Goal: Information Seeking & Learning: Learn about a topic

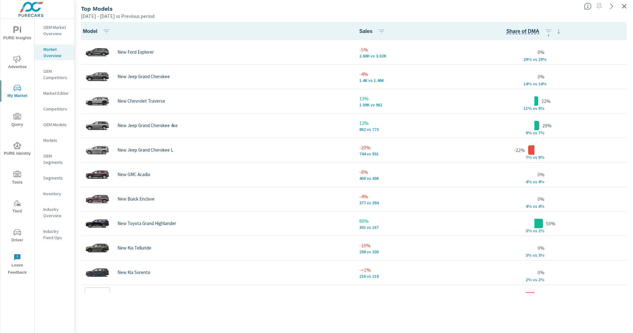
scroll to position [0, 0]
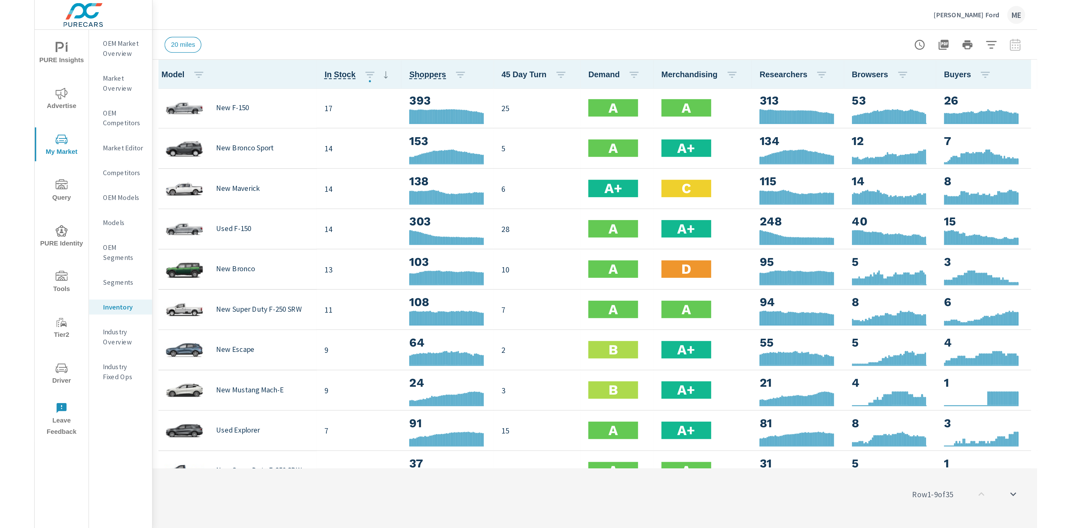
scroll to position [0, 0]
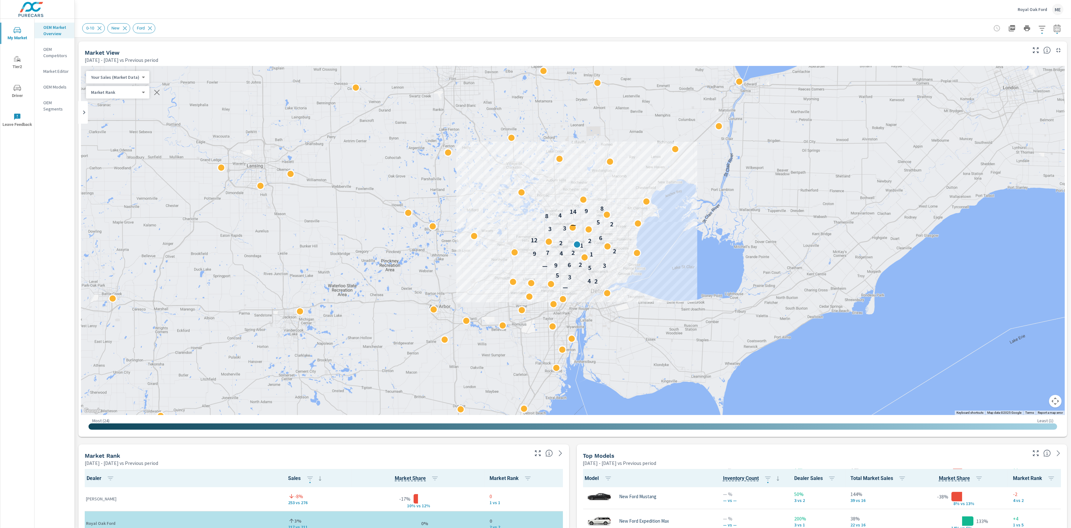
scroll to position [442, 0]
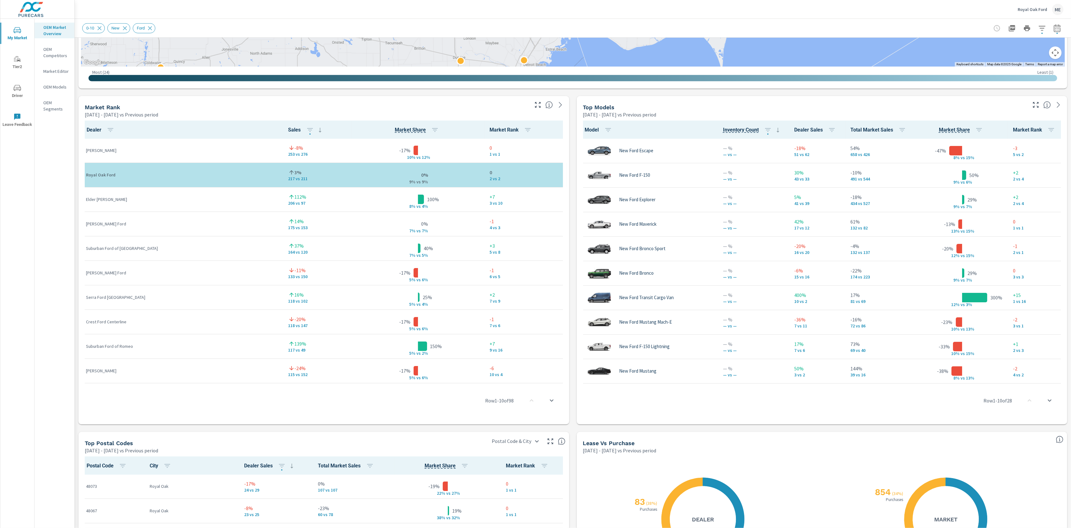
click at [574, 296] on div "Market View Apr 01, 2025 - Jun 30, 2025 vs Previous period ← Move left → Move r…" at bounding box center [573, 226] width 996 height 1075
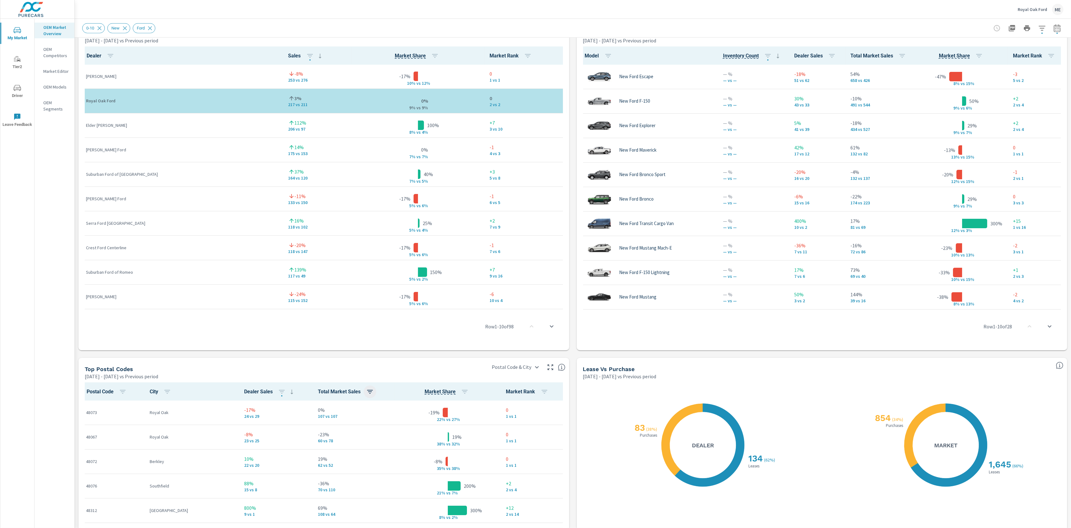
click at [366, 394] on icon "button" at bounding box center [370, 392] width 8 height 8
click at [303, 419] on p "ASC" at bounding box center [306, 418] width 8 height 6
click at [346, 429] on div at bounding box center [535, 264] width 1071 height 528
click at [334, 431] on p "-23%" at bounding box center [349, 435] width 81 height 8
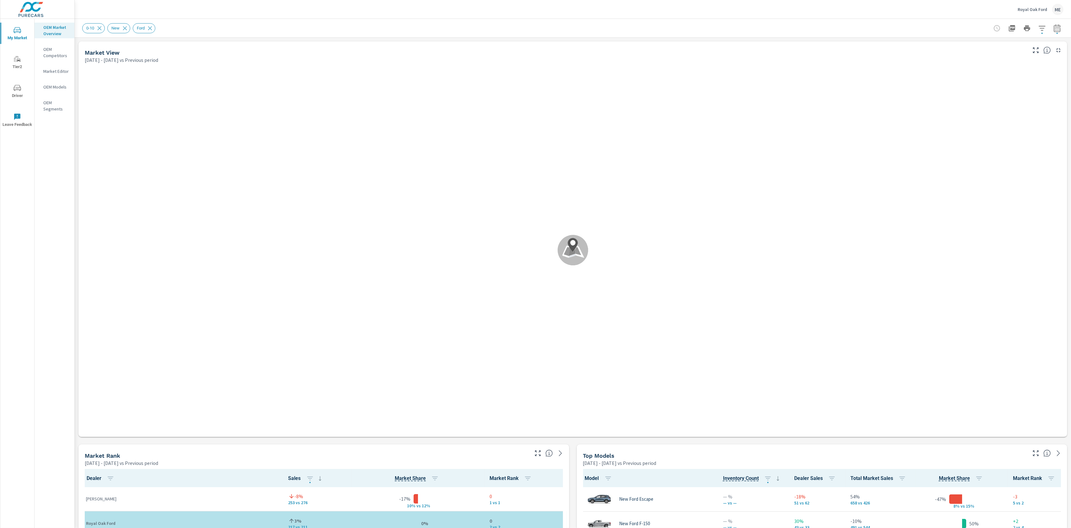
scroll to position [0, 0]
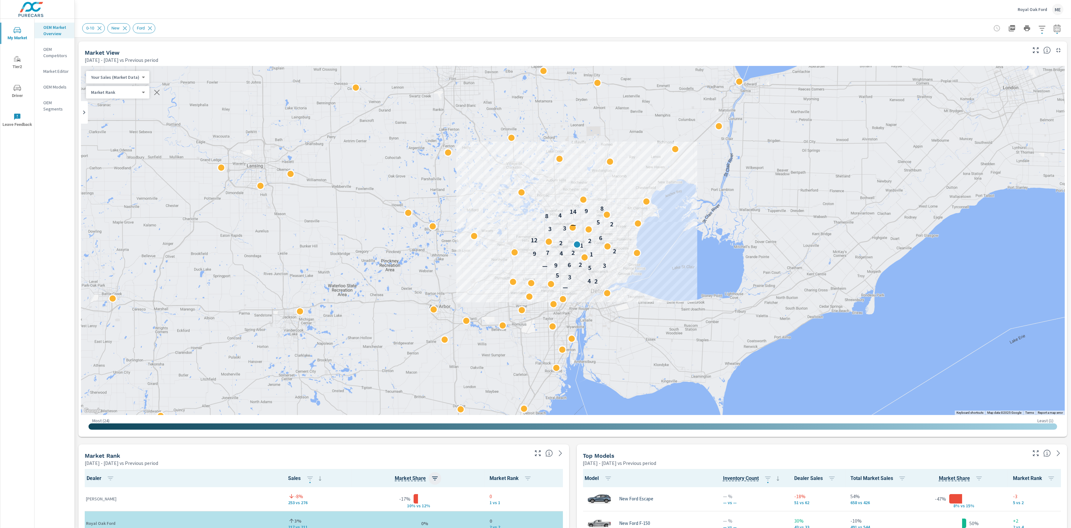
click at [431, 477] on icon "button" at bounding box center [435, 479] width 8 height 8
click at [409, 461] on p "DIFF" at bounding box center [407, 462] width 8 height 6
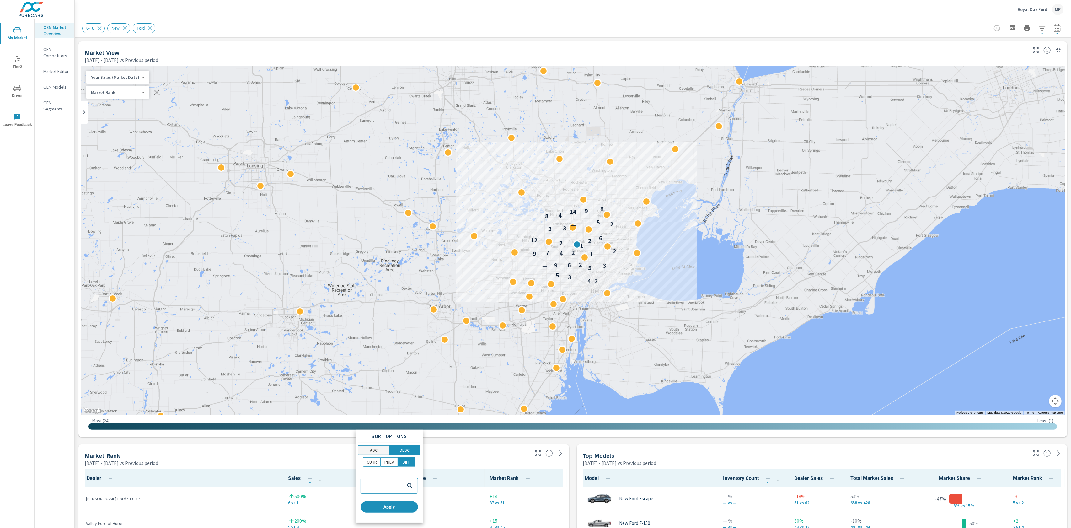
click at [384, 452] on span "ASC" at bounding box center [373, 450] width 27 height 6
click at [400, 509] on span "Apply" at bounding box center [381, 507] width 52 height 6
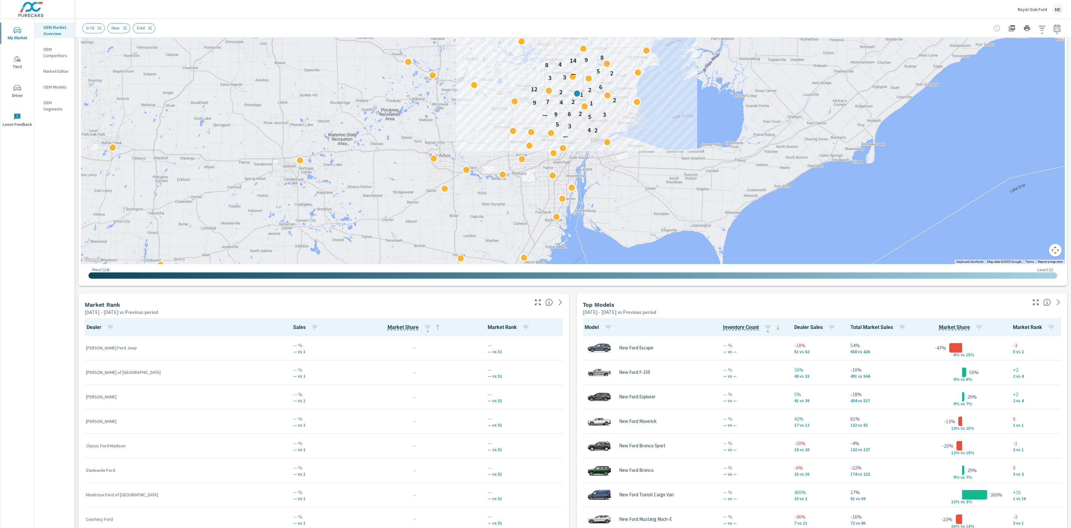
scroll to position [155, 0]
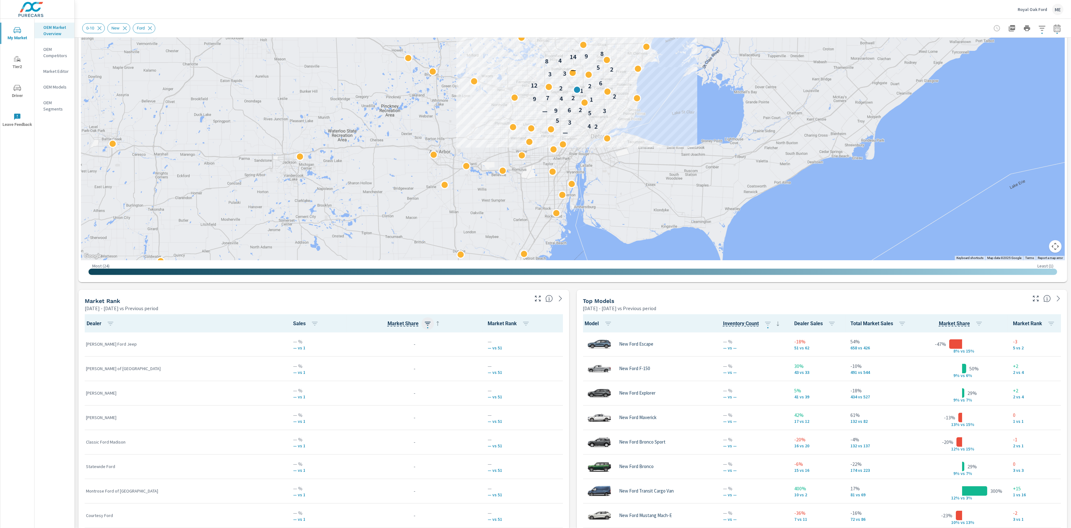
click at [421, 320] on button "button" at bounding box center [427, 323] width 13 height 13
click at [389, 354] on div "Sort Options ASC DESC CURR PREV DIFF Apply" at bounding box center [380, 375] width 67 height 93
click at [394, 351] on p "DESC" at bounding box center [396, 349] width 10 height 6
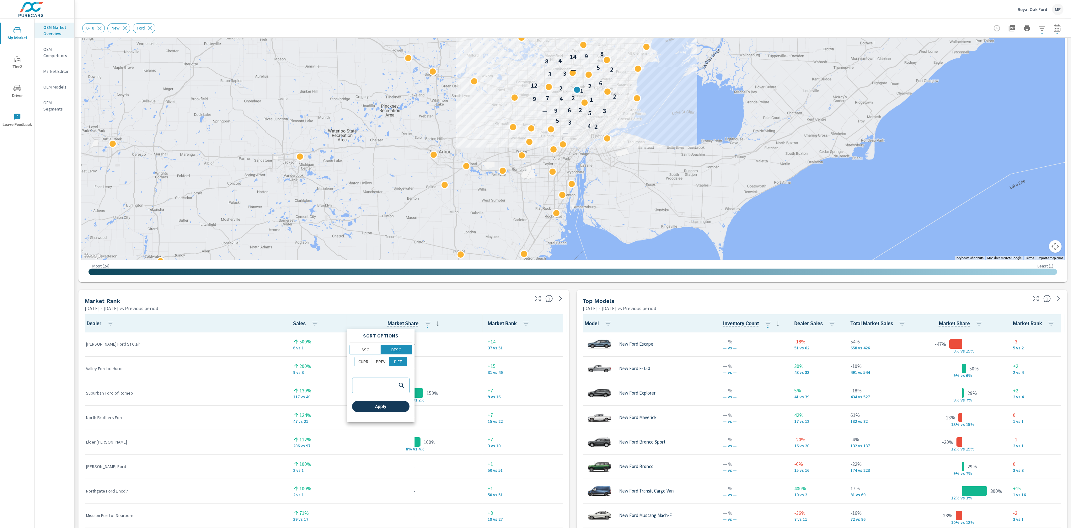
click at [388, 404] on span "Apply" at bounding box center [381, 407] width 52 height 6
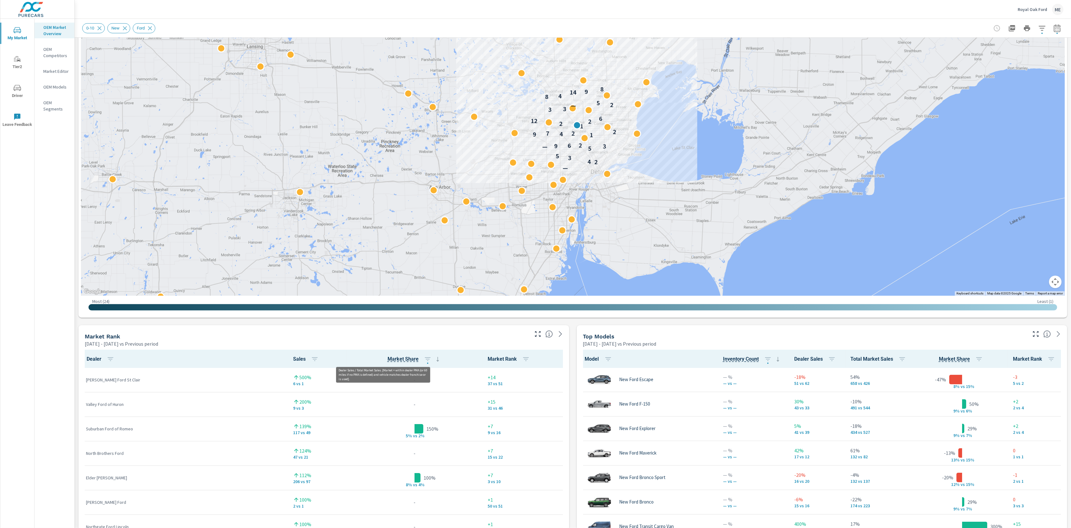
click at [391, 356] on span "Market Share" at bounding box center [403, 359] width 31 height 8
click at [389, 357] on span "Market Share" at bounding box center [403, 359] width 31 height 8
click at [425, 357] on icon "button" at bounding box center [428, 359] width 6 height 4
click at [369, 382] on span "ASC" at bounding box center [365, 385] width 27 height 6
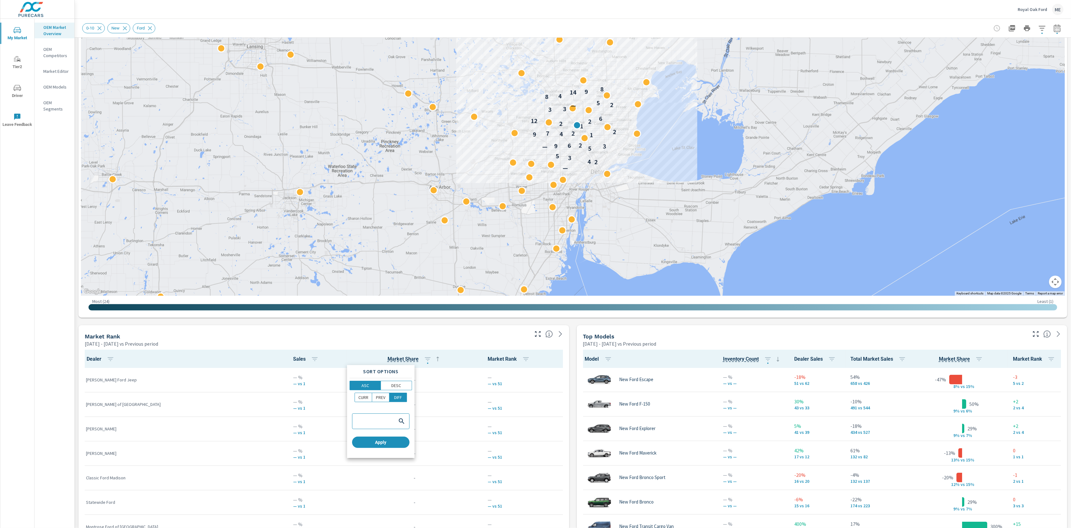
click at [362, 403] on div "CURR PREV DIFF" at bounding box center [381, 400] width 62 height 14
click at [379, 400] on p "PREV" at bounding box center [380, 397] width 9 height 6
click at [363, 396] on p "CURR" at bounding box center [363, 397] width 10 height 6
click at [401, 445] on span "Apply" at bounding box center [381, 442] width 52 height 6
click at [389, 359] on span "Market Share" at bounding box center [403, 359] width 31 height 8
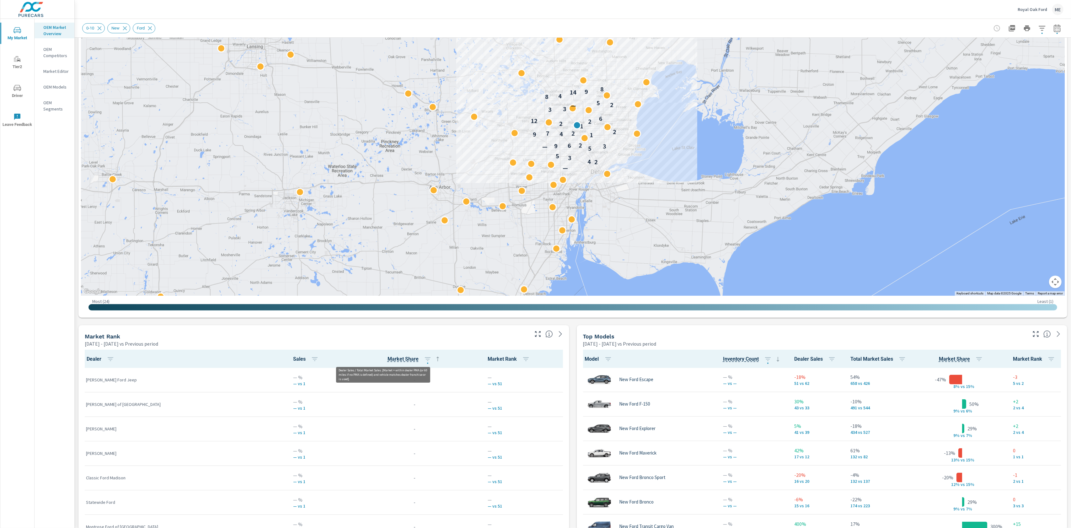
click at [388, 358] on span "Market Share" at bounding box center [403, 359] width 31 height 8
click at [424, 357] on icon "button" at bounding box center [428, 359] width 8 height 8
click at [398, 399] on p "DIFF" at bounding box center [398, 397] width 8 height 6
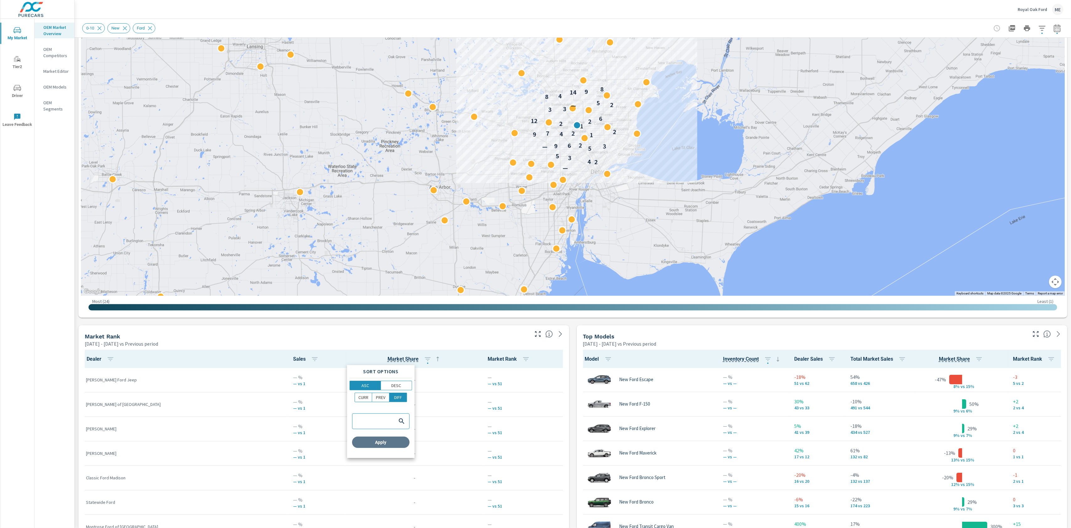
click at [400, 447] on button "Apply" at bounding box center [380, 442] width 57 height 11
click at [577, 408] on div "Model Inventory Count Dealer Sales Total Market Sales Market Share Market Rank …" at bounding box center [822, 500] width 491 height 306
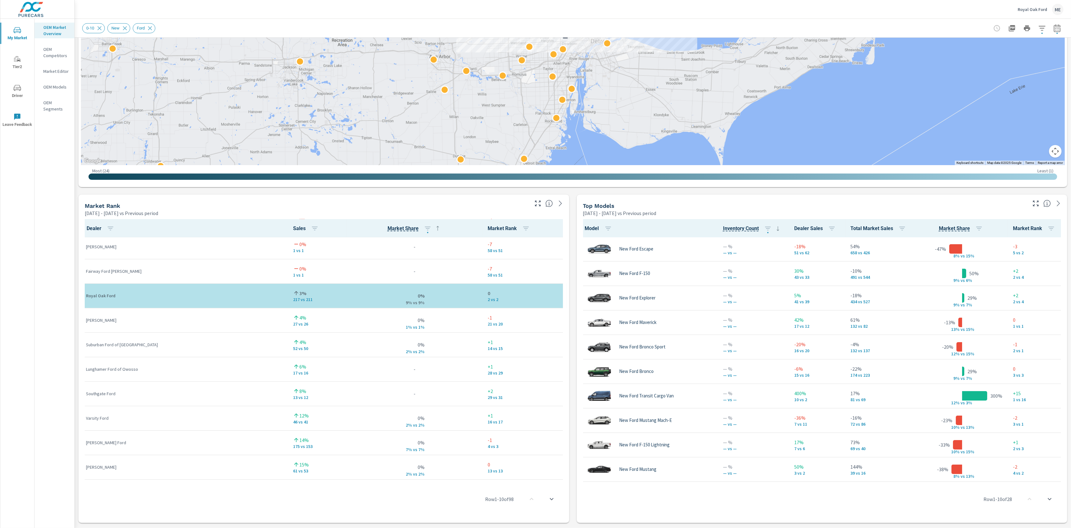
scroll to position [1167, 0]
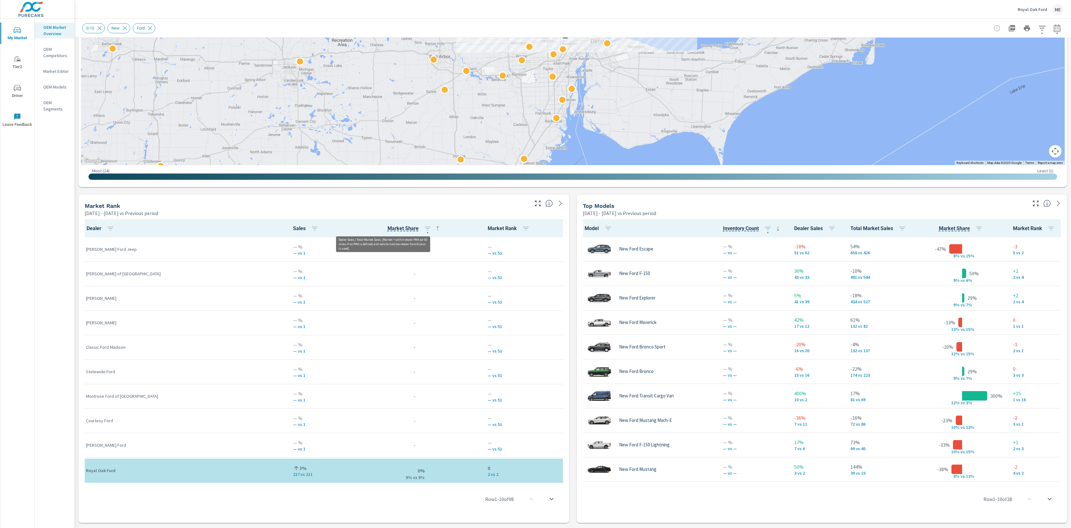
click at [388, 228] on span "Market Share" at bounding box center [403, 229] width 31 height 8
click at [425, 228] on icon "button" at bounding box center [428, 229] width 6 height 4
click at [361, 266] on p "CURR" at bounding box center [363, 267] width 10 height 6
click at [400, 255] on p "DESC" at bounding box center [396, 255] width 10 height 6
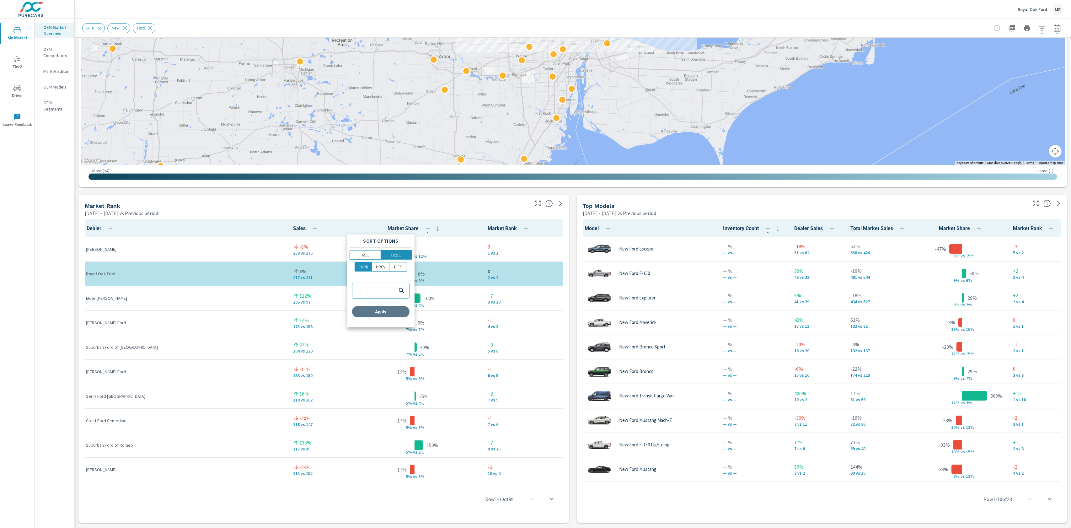
click at [394, 312] on span "Apply" at bounding box center [381, 312] width 52 height 6
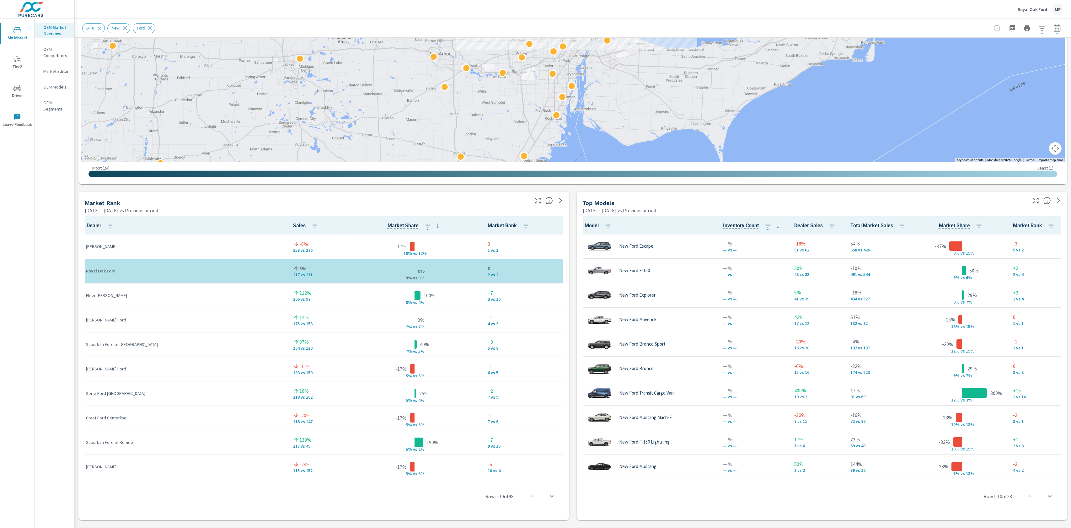
scroll to position [255, 0]
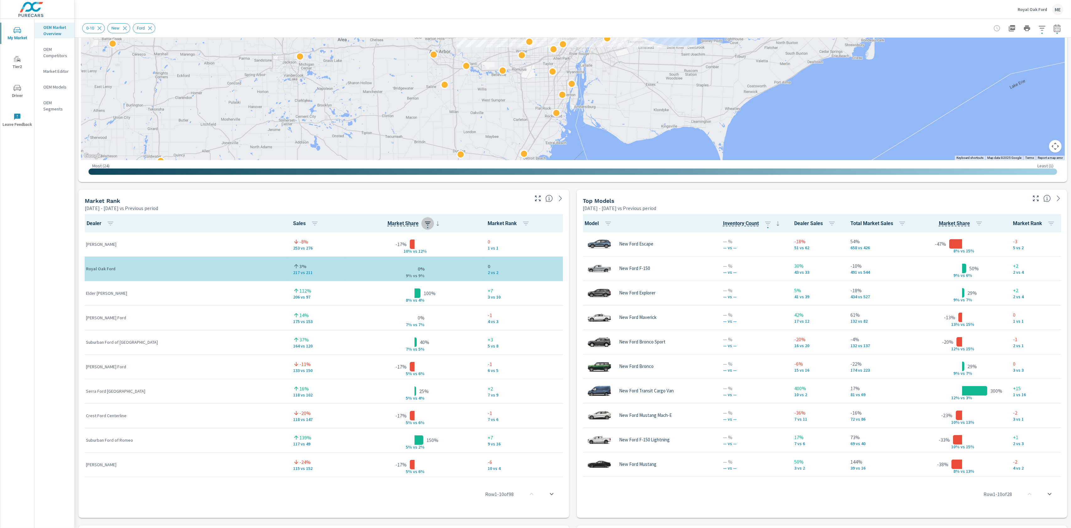
click at [424, 224] on icon "button" at bounding box center [428, 224] width 8 height 8
click at [400, 263] on p "DIFF" at bounding box center [398, 262] width 8 height 6
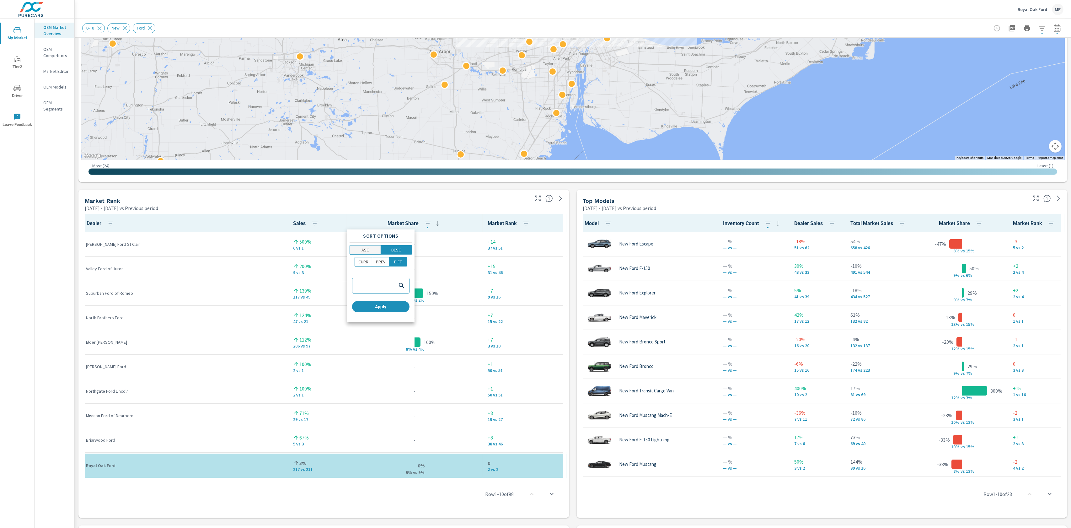
click at [370, 251] on span "ASC" at bounding box center [365, 250] width 27 height 6
click at [396, 250] on p "DESC" at bounding box center [396, 250] width 10 height 6
click at [403, 308] on span "Apply" at bounding box center [381, 307] width 52 height 6
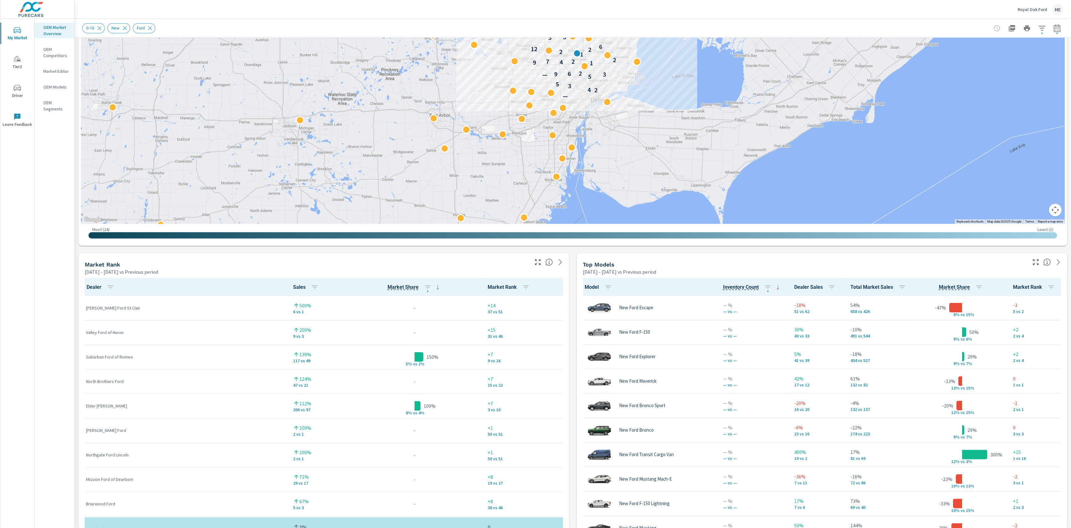
scroll to position [192, 0]
click at [424, 283] on icon "button" at bounding box center [428, 286] width 8 height 8
click at [382, 326] on p "PREV" at bounding box center [380, 324] width 9 height 6
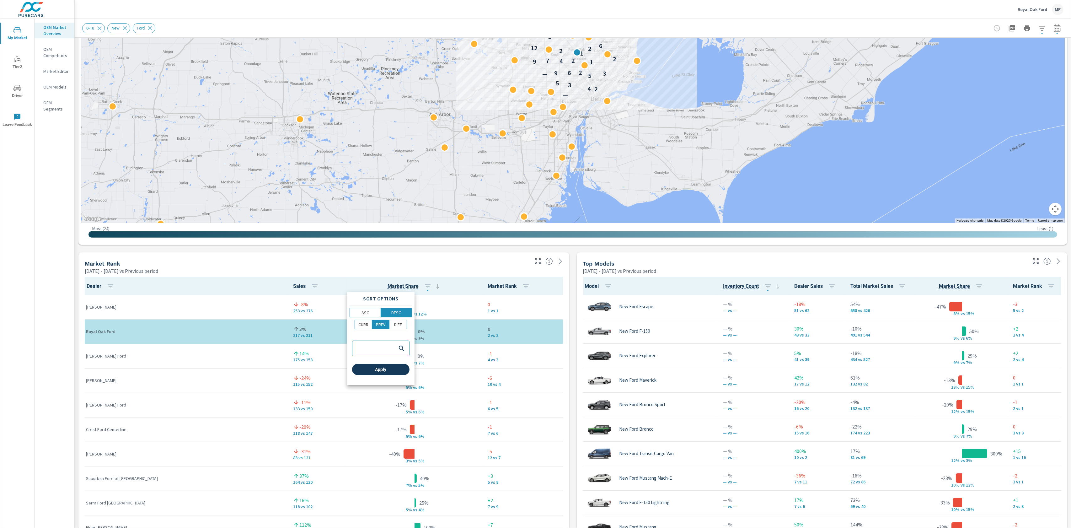
click at [389, 368] on span "Apply" at bounding box center [381, 370] width 52 height 6
click at [311, 282] on icon "button" at bounding box center [315, 286] width 8 height 8
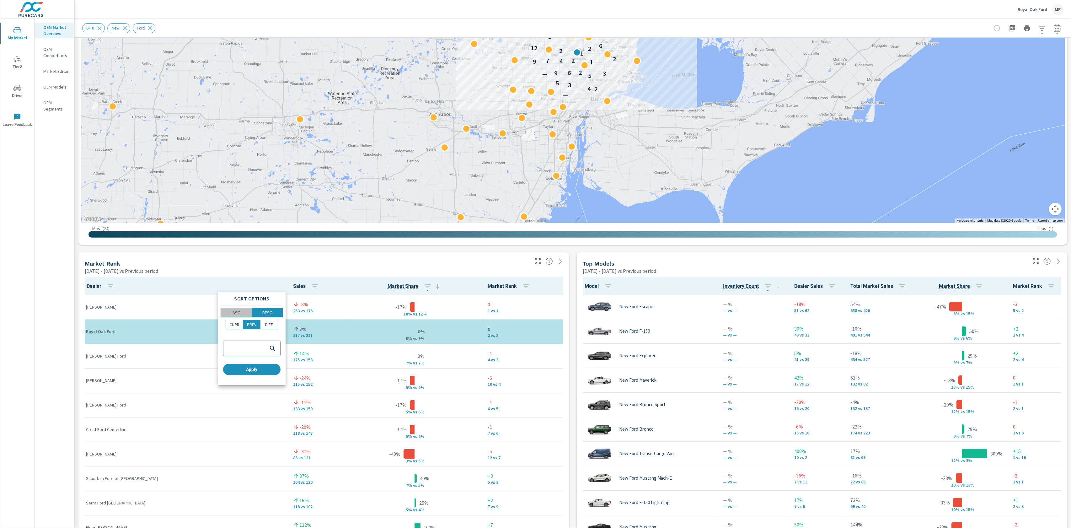
click at [238, 311] on p "ASC" at bounding box center [237, 312] width 8 height 6
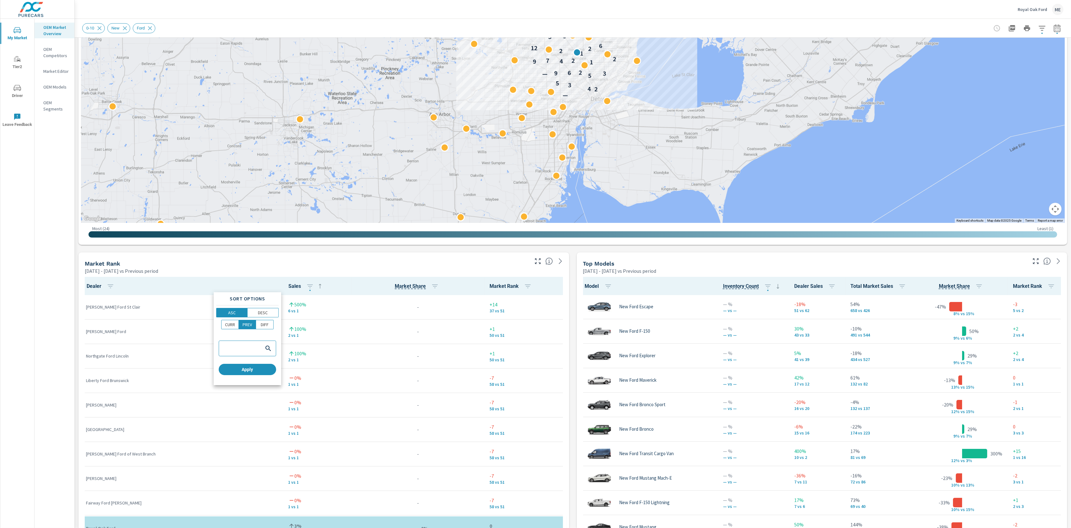
click at [276, 324] on div "CURR PREV DIFF" at bounding box center [247, 327] width 62 height 14
click at [267, 324] on p "DIFF" at bounding box center [265, 324] width 8 height 6
click at [271, 376] on div "Sort Options ASC DESC CURR PREV DIFF Apply" at bounding box center [247, 338] width 67 height 93
click at [261, 371] on span "Apply" at bounding box center [247, 370] width 52 height 6
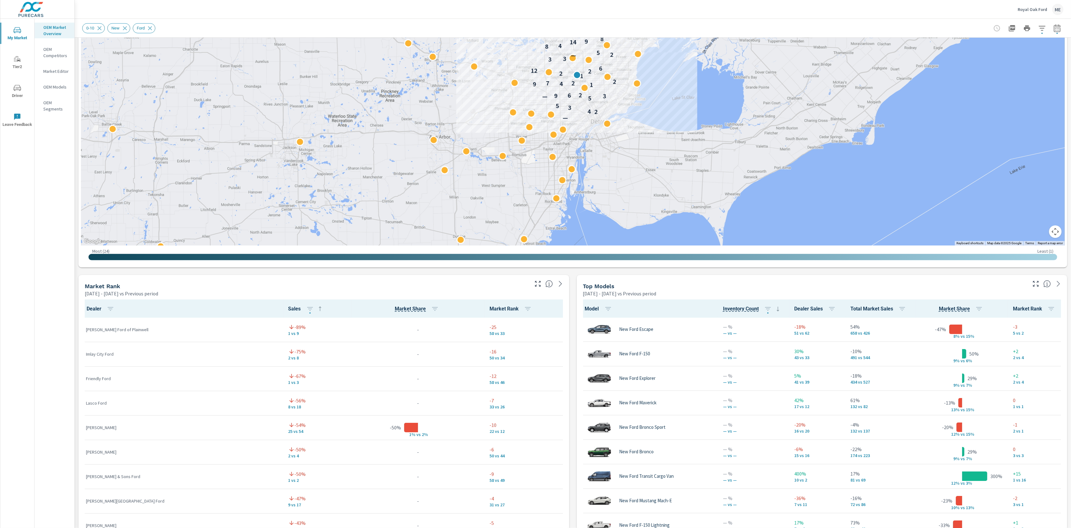
scroll to position [168, 0]
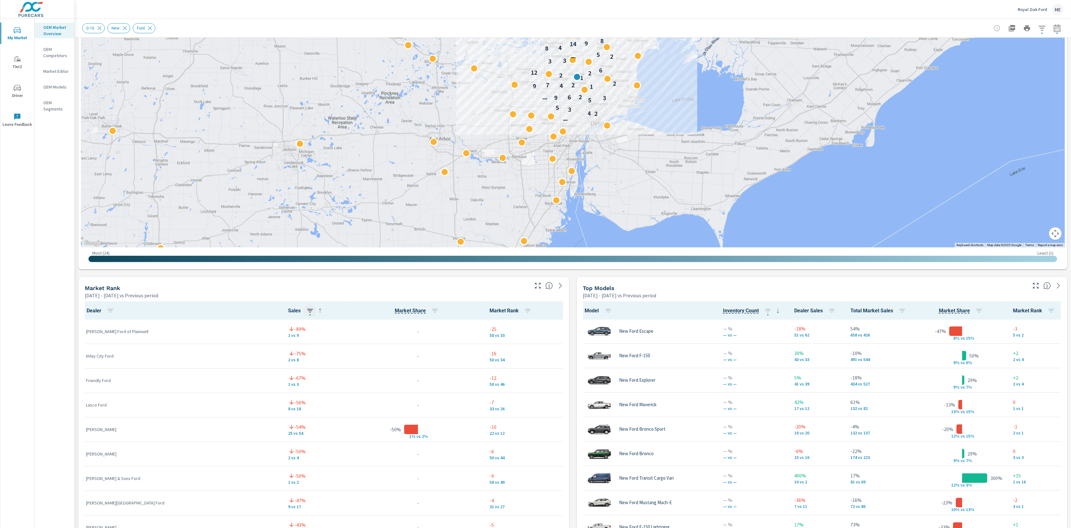
click at [307, 309] on icon "button" at bounding box center [310, 311] width 6 height 4
click at [263, 334] on p "DESC" at bounding box center [263, 337] width 10 height 6
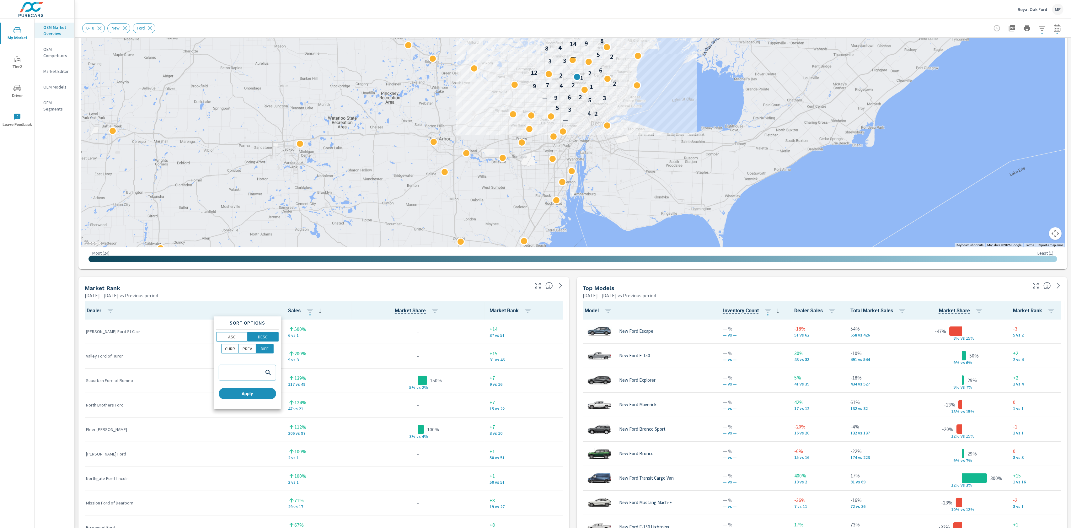
click at [574, 370] on div at bounding box center [535, 264] width 1071 height 528
click at [306, 307] on icon "button" at bounding box center [310, 311] width 8 height 8
click at [246, 349] on p "PREV" at bounding box center [247, 349] width 9 height 6
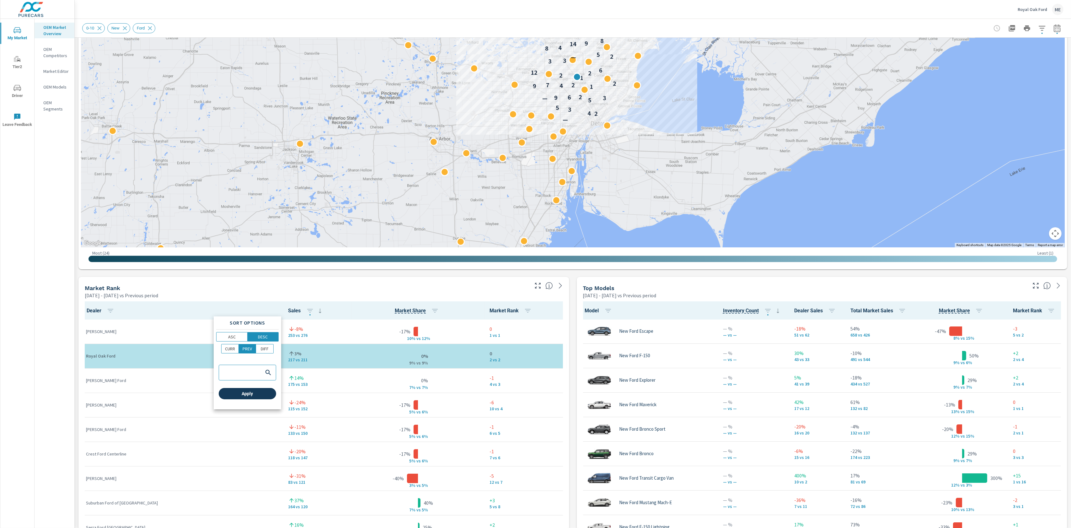
click at [255, 395] on span "Apply" at bounding box center [247, 394] width 52 height 6
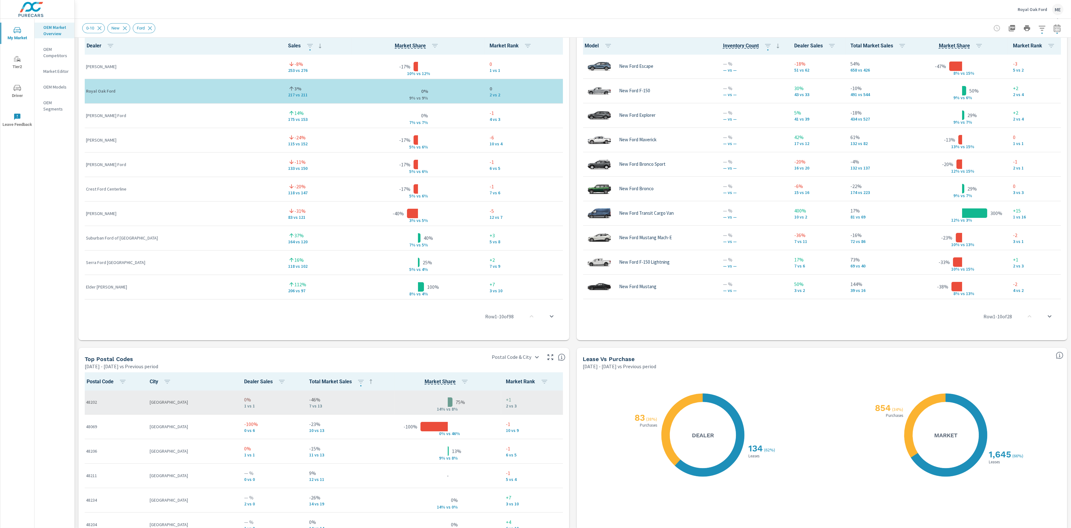
scroll to position [434, 0]
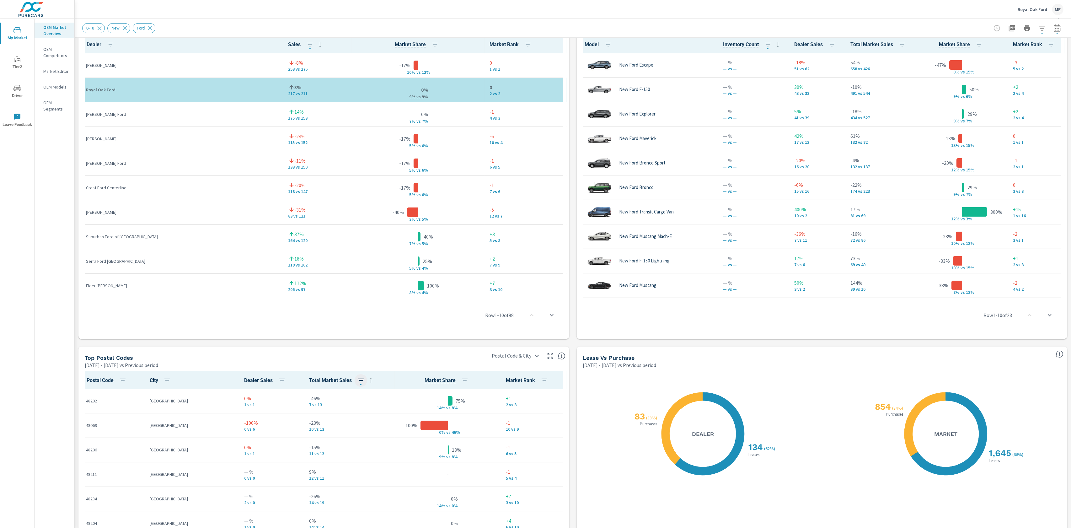
click at [357, 377] on icon "button" at bounding box center [361, 381] width 8 height 8
click at [334, 421] on span "DIFF" at bounding box center [328, 418] width 13 height 6
drag, startPoint x: 325, startPoint y: 468, endPoint x: 335, endPoint y: 468, distance: 10.0
click at [325, 468] on button "Apply" at bounding box center [310, 463] width 57 height 11
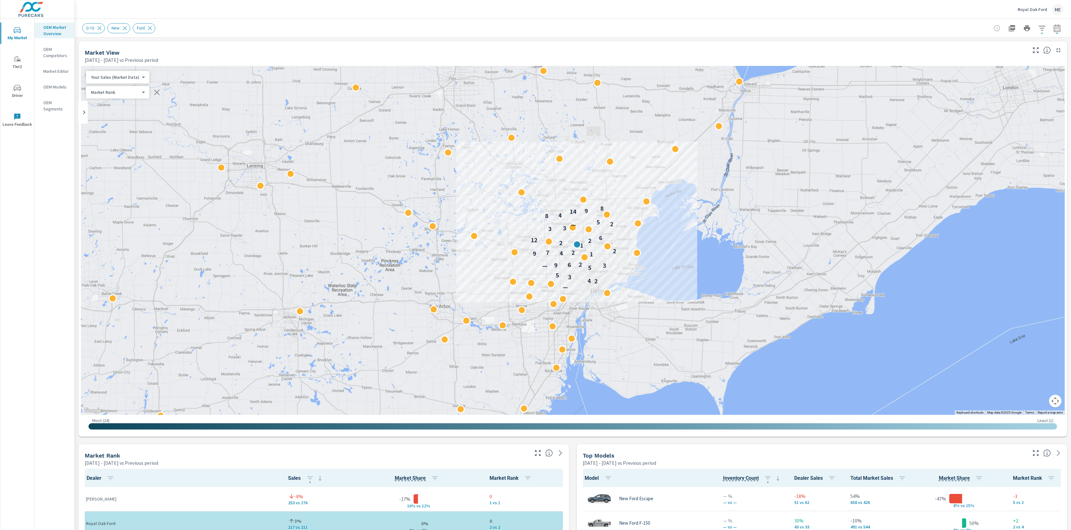
click at [577, 462] on div "Top Models Apr 01, 2025 - Jun 30, 2025 vs Previous period" at bounding box center [803, 455] width 452 height 22
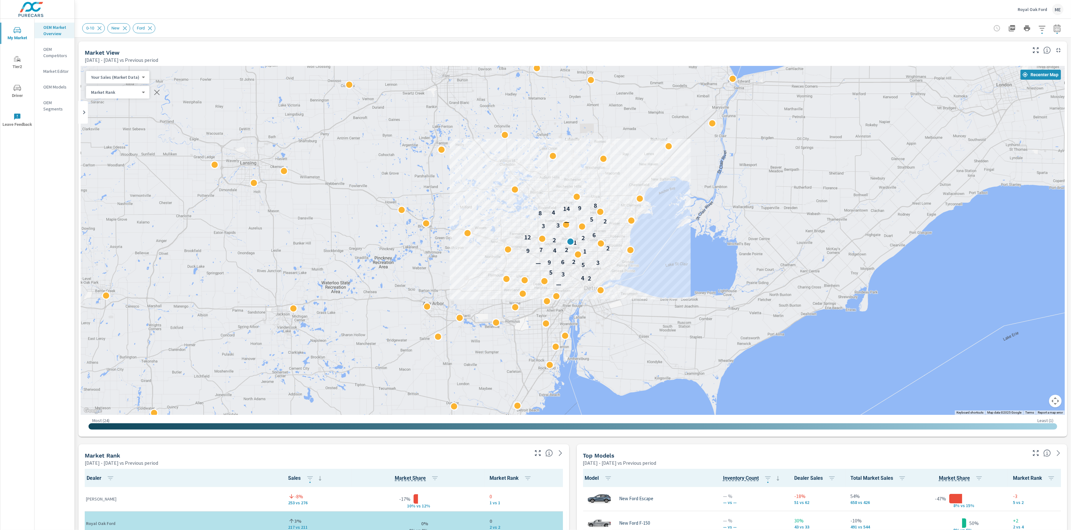
drag, startPoint x: 670, startPoint y: 287, endPoint x: 663, endPoint y: 284, distance: 7.9
click at [664, 284] on div "— 2 4 3 5 5 — 3 9 6 2 1 9 4 7 2 2 1 2 2 12 6 3 3 — 2 5 8 4 14 9 8" at bounding box center [967, 464] width 803 height 452
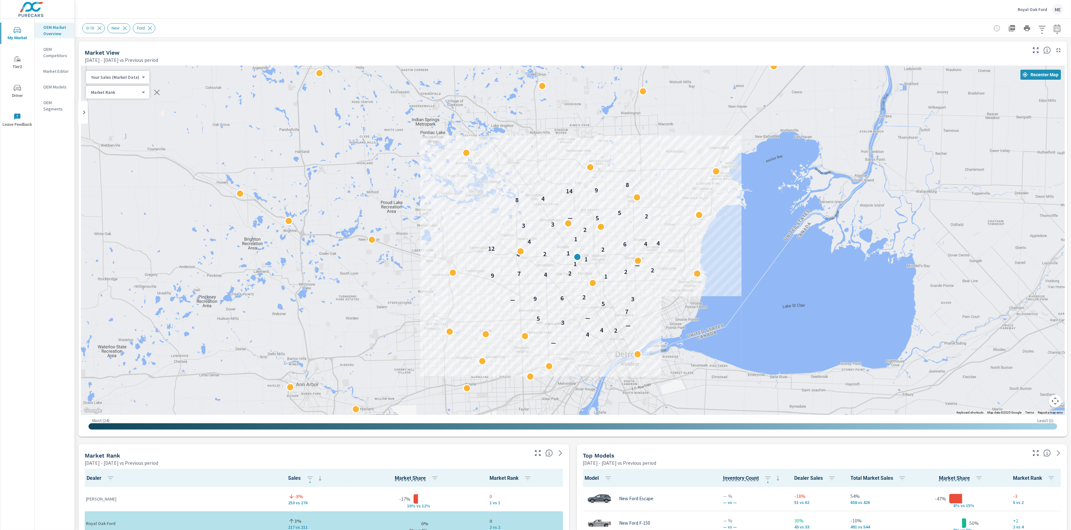
drag, startPoint x: 577, startPoint y: 288, endPoint x: 582, endPoint y: 390, distance: 101.8
drag, startPoint x: 651, startPoint y: 231, endPoint x: 647, endPoint y: 224, distance: 8.5
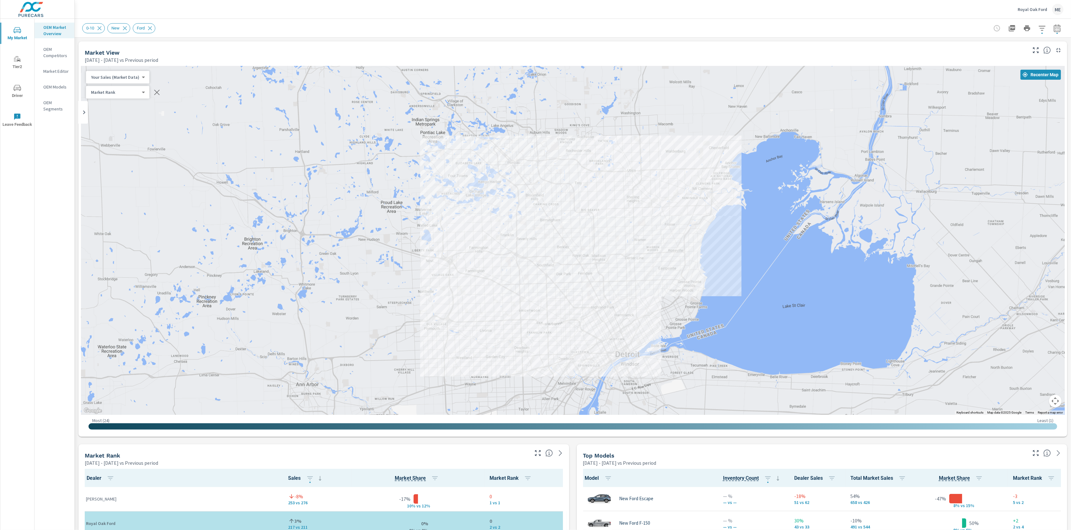
click at [647, 224] on div "— 4 2 4 — 3 5 — 7 5 — 3 9 6 2 1 9 4 7 2 2 2 — 1 1 4 2 1 2 12 6 4 4 4 1 2 3 3 5 …" at bounding box center [573, 240] width 984 height 349
click at [611, 27] on div "0-10 New Ford" at bounding box center [528, 28] width 893 height 10
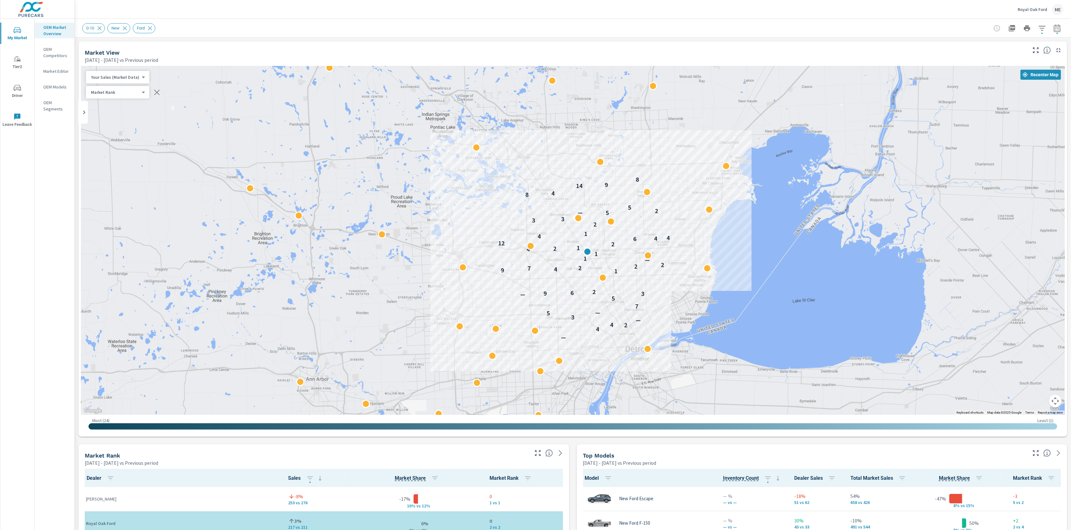
drag, startPoint x: 598, startPoint y: 135, endPoint x: 614, endPoint y: 125, distance: 18.7
click at [614, 125] on div "— 4 2 4 — 3 5 — 7 5 — 3 9 6 2 1 9 4 7 2 2 2 — 1 1 4 2 1 2 12 6 4 4 4 1 2 3 3 5 …" at bounding box center [573, 240] width 984 height 349
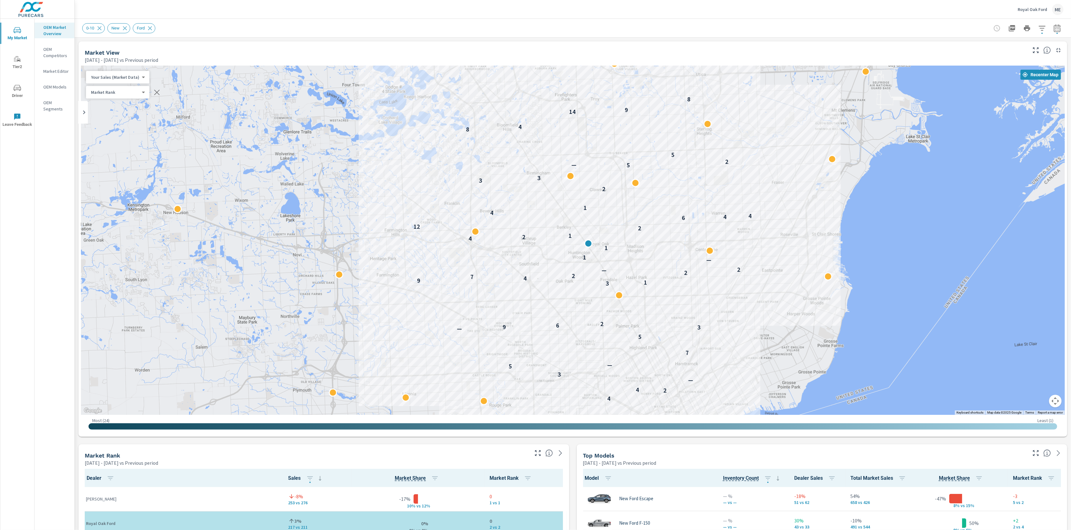
drag, startPoint x: 817, startPoint y: 288, endPoint x: 852, endPoint y: 284, distance: 34.7
click at [851, 284] on div "— 4 2 4 — 3 5 — 7 5 — 3 9 6 2 3 1 9 4 7 2 2 — 2 — 1 1 4 2 1 2 12 6 4 4 4 1 2 3 …" at bounding box center [1015, 463] width 803 height 452
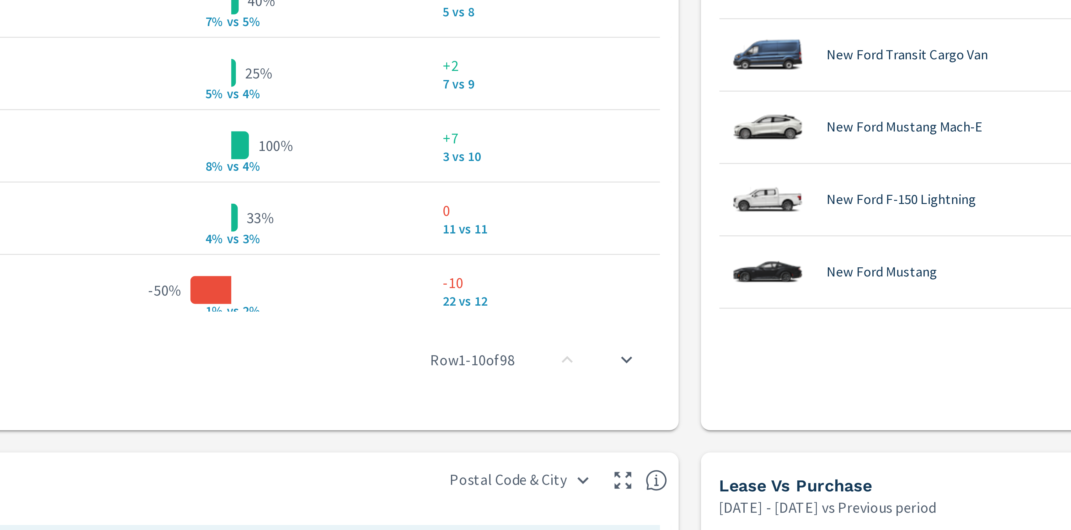
scroll to position [92, 0]
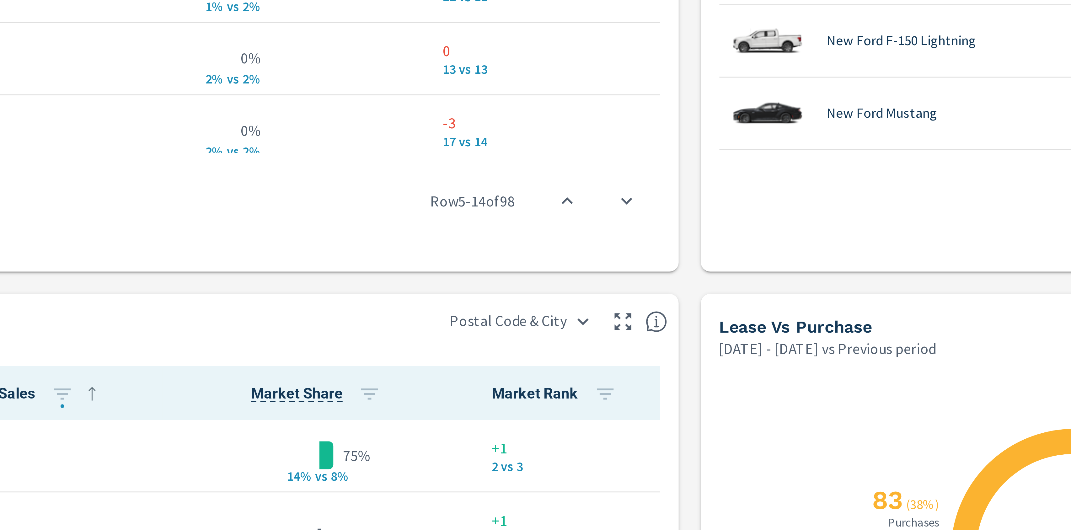
scroll to position [582, 0]
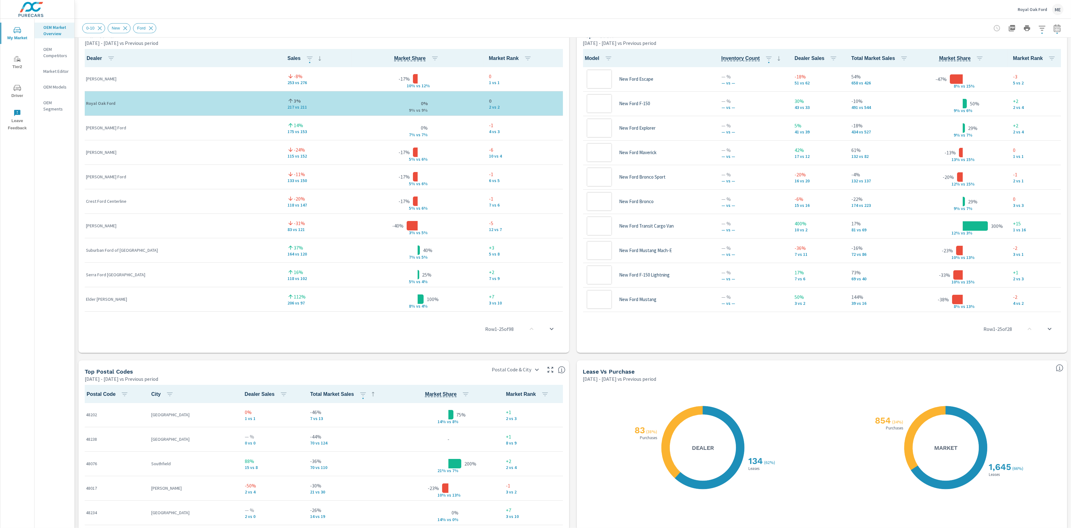
scroll to position [0, 0]
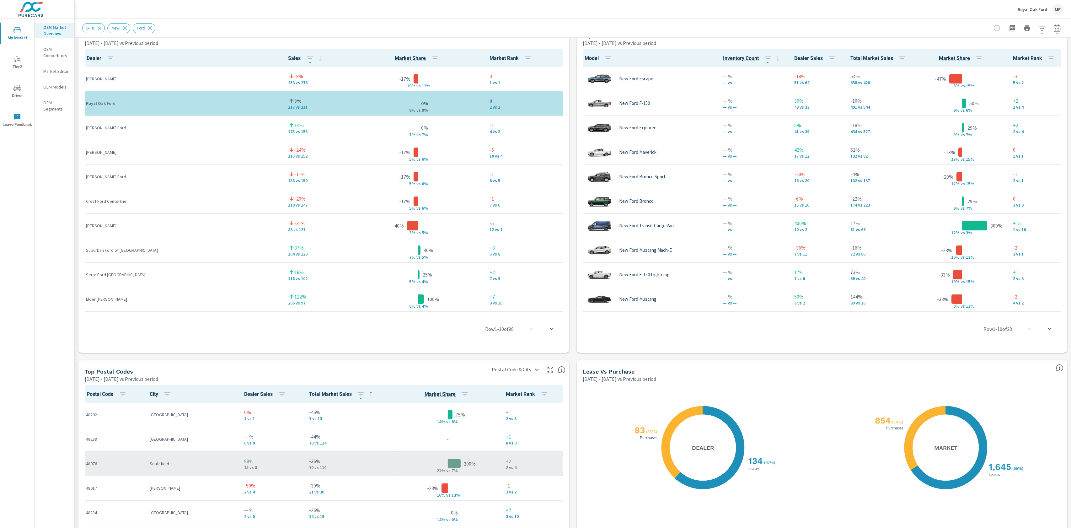
click at [309, 459] on p "-36%" at bounding box center [349, 461] width 81 height 8
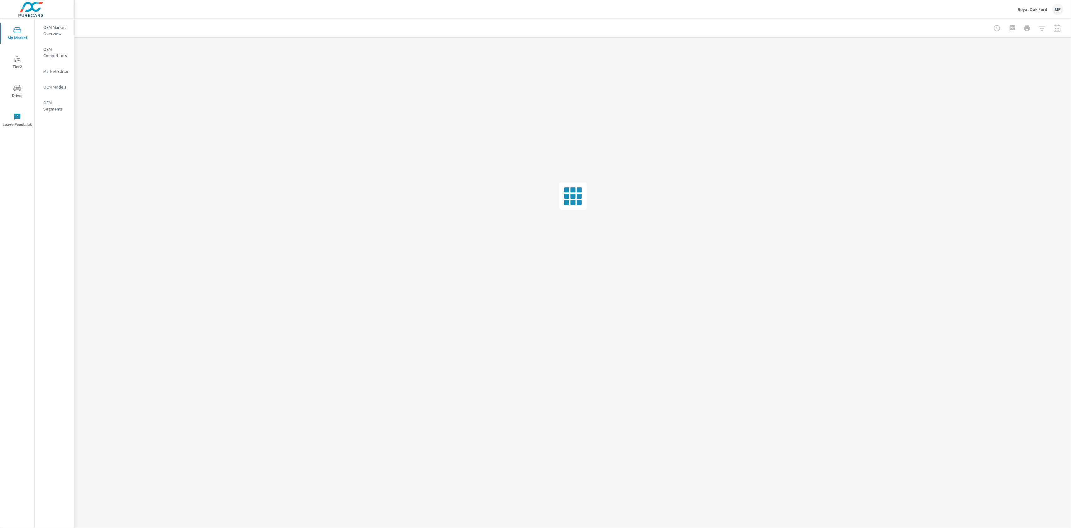
click at [878, 13] on div "Royal Oak Ford ME" at bounding box center [572, 9] width 981 height 19
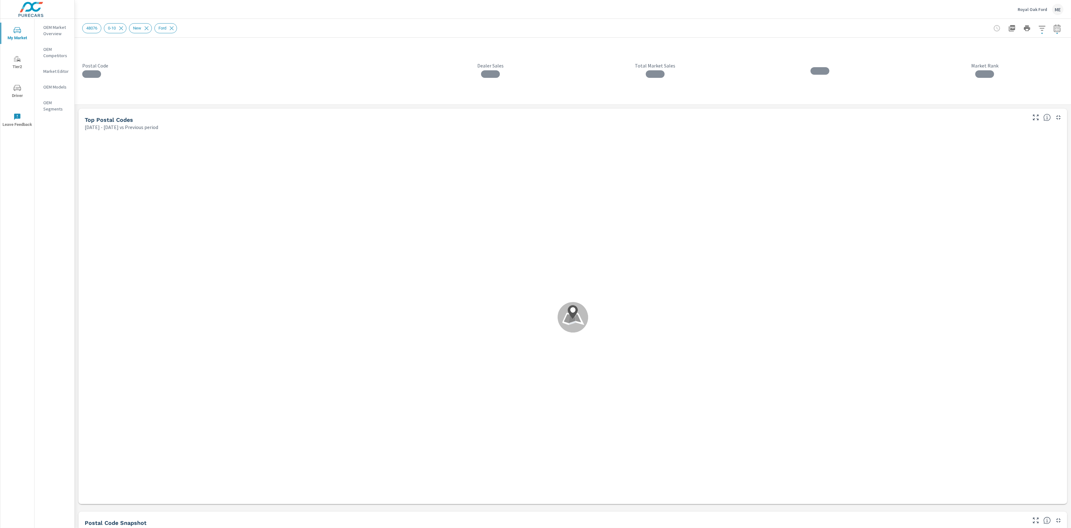
click at [828, 10] on div "Royal Oak Ford ME" at bounding box center [572, 9] width 981 height 19
click at [829, 9] on div "Royal Oak Ford ME" at bounding box center [572, 9] width 981 height 19
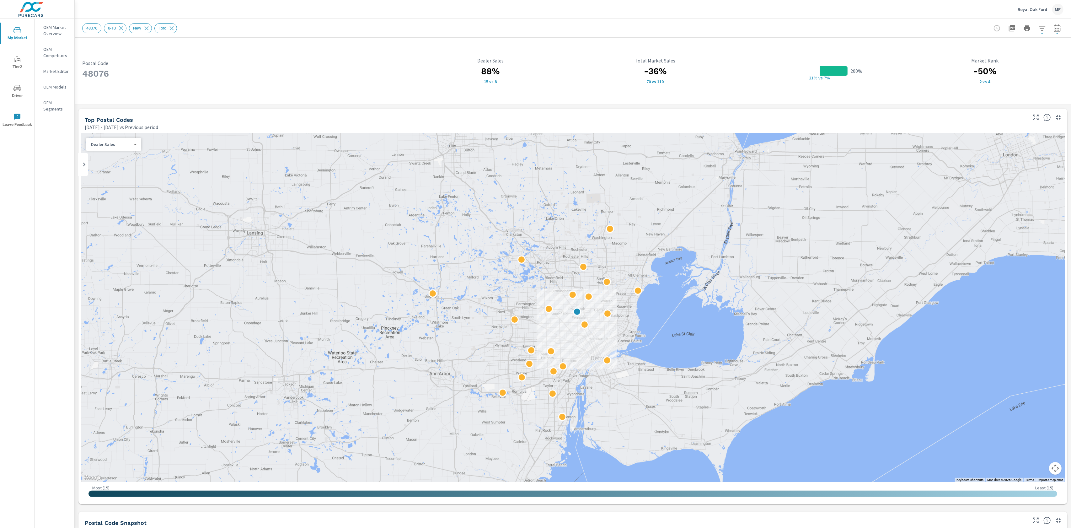
click at [814, 25] on div "48076 0-10 New Ford" at bounding box center [528, 28] width 893 height 10
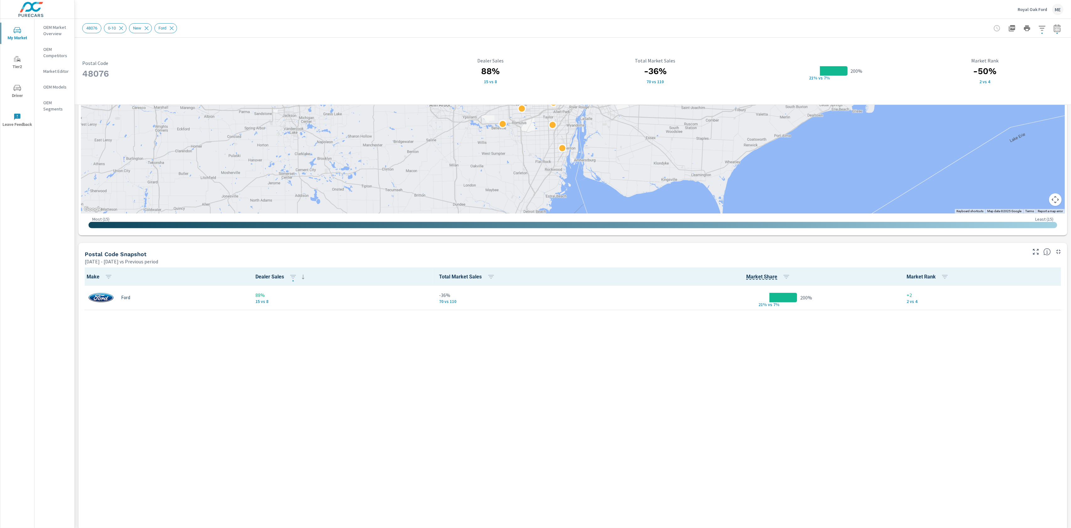
scroll to position [315, 0]
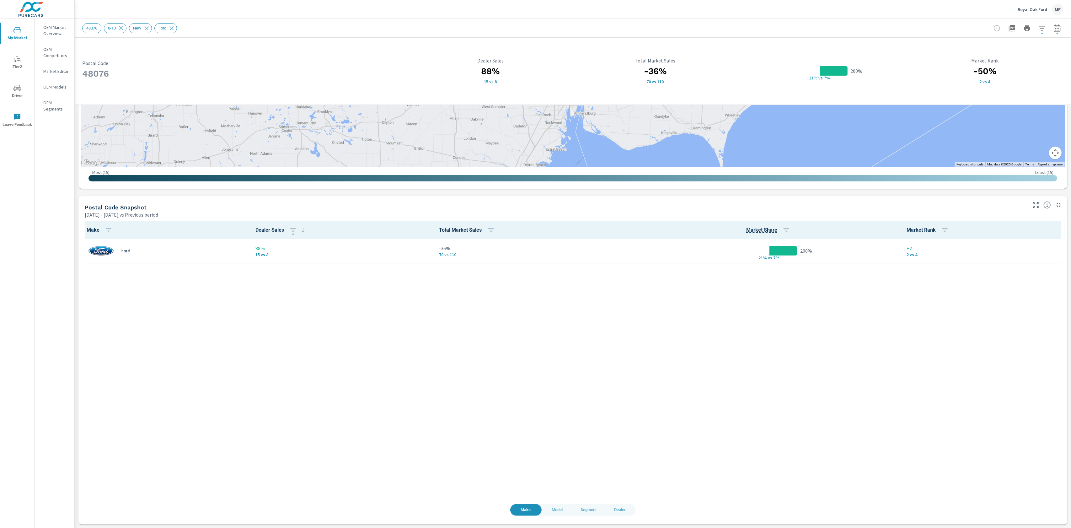
click at [618, 510] on span "Dealer" at bounding box center [620, 509] width 24 height 7
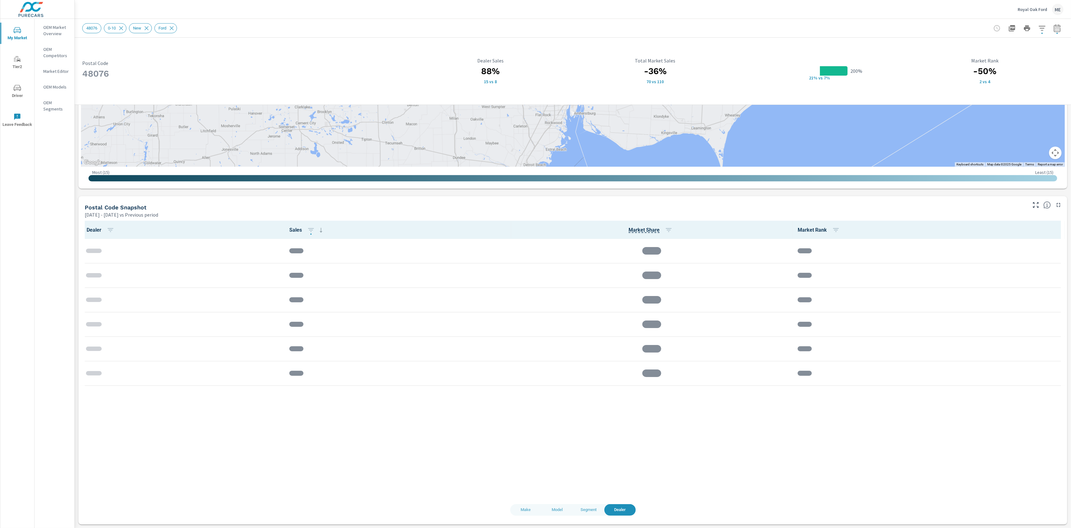
click at [416, 458] on div "Dealer Sales Market Share Market Rank" at bounding box center [573, 362] width 984 height 283
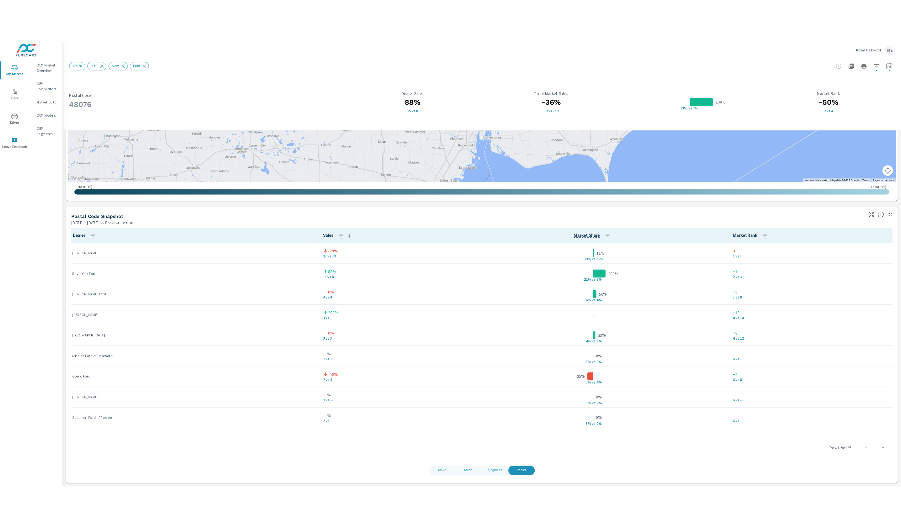
scroll to position [0, 0]
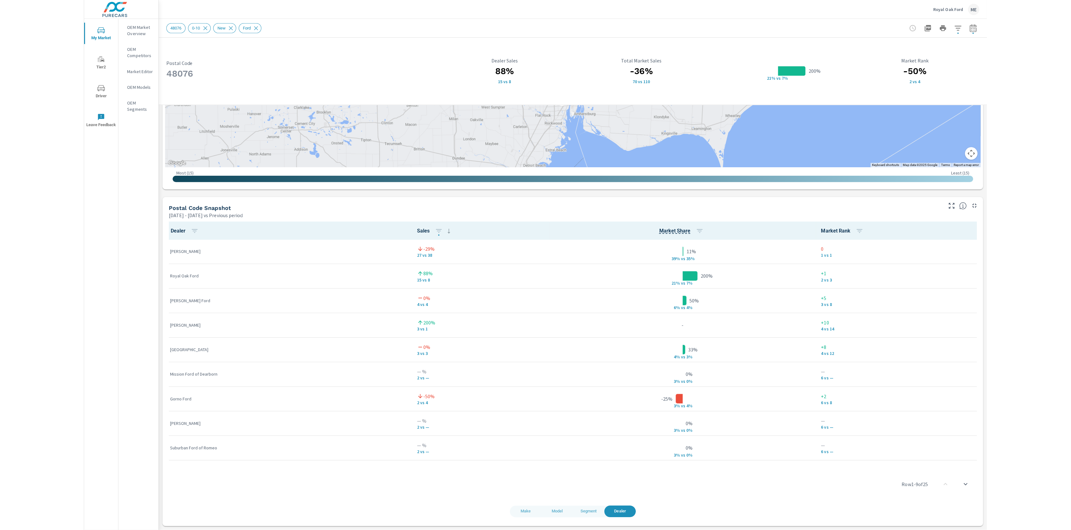
scroll to position [313, 0]
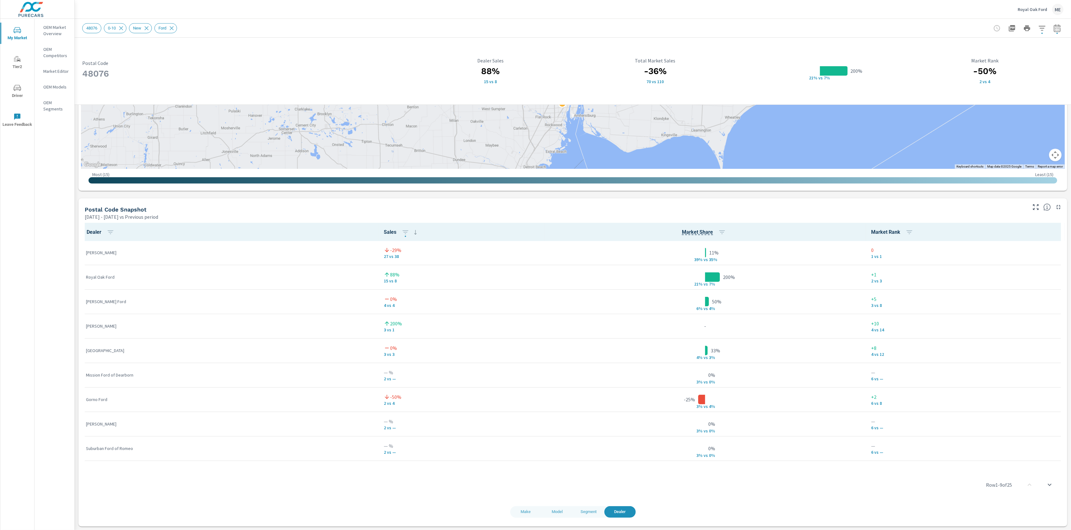
click at [418, 252] on div "-29%" at bounding box center [461, 250] width 155 height 8
click at [554, 512] on span "Model" at bounding box center [557, 511] width 24 height 7
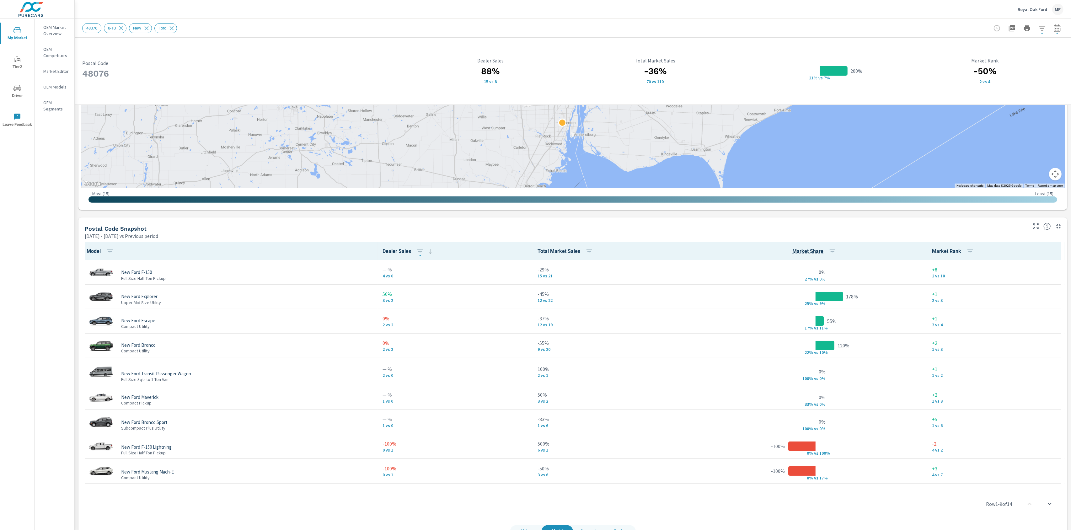
scroll to position [313, 0]
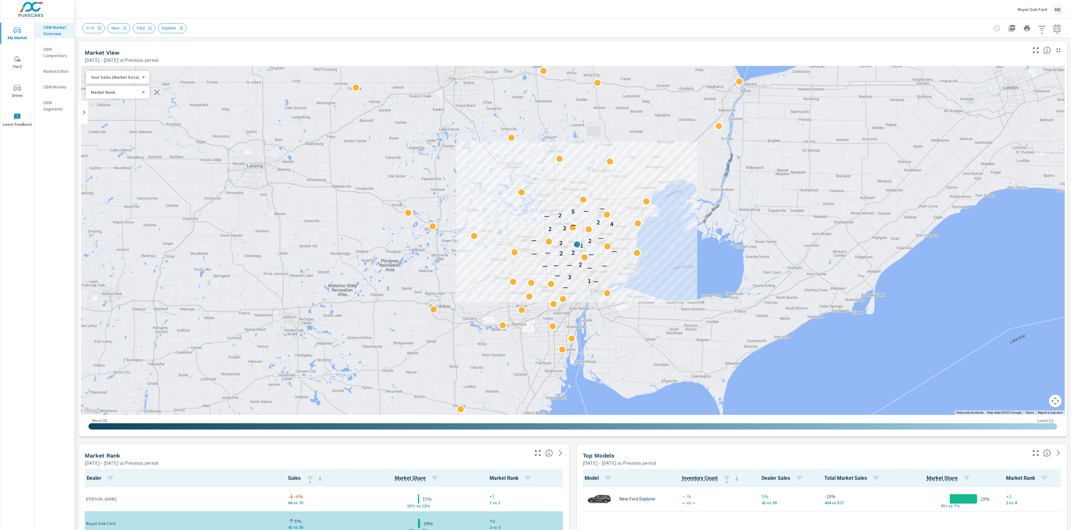
scroll to position [0, 0]
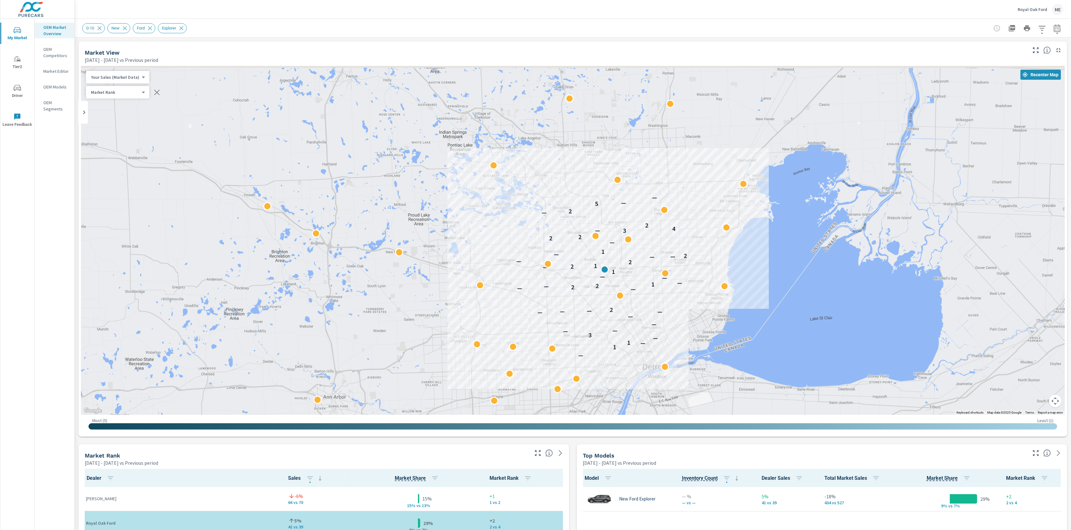
drag, startPoint x: 706, startPoint y: 231, endPoint x: 732, endPoint y: 290, distance: 65.1
click at [731, 291] on div "— 1 — 1 — 3 — — — — — — — — 2 — — 2 — 2 1 — — — 1 — 2 1 2 — — — 2 — 1 — 2 2 3 —…" at bounding box center [573, 240] width 984 height 349
click at [125, 76] on body "My Market Tier2 Driver Leave Feedback OEM Market Overview OEM Competitors Marke…" at bounding box center [535, 265] width 1071 height 530
click at [121, 99] on li "Total Market Sales" at bounding box center [116, 97] width 61 height 10
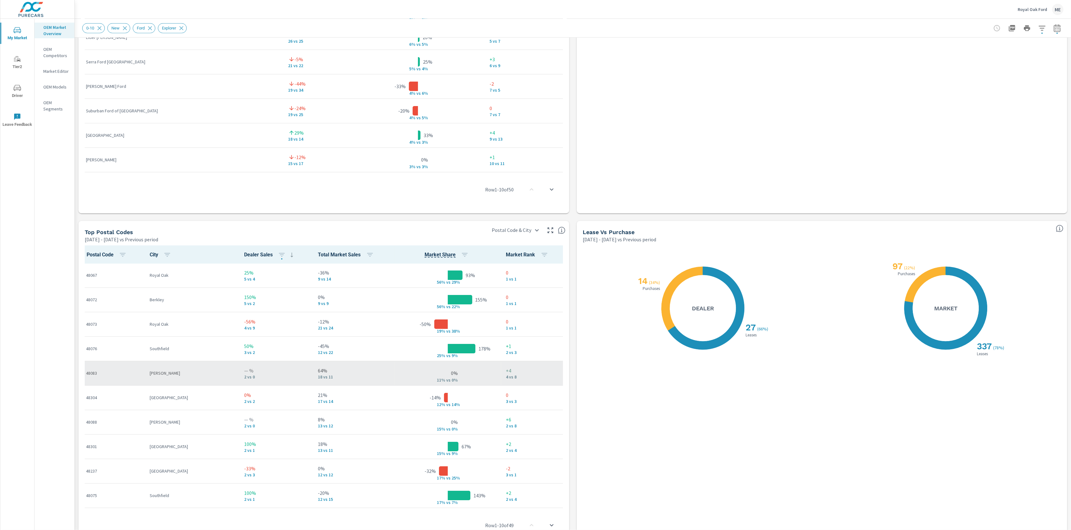
scroll to position [569, 0]
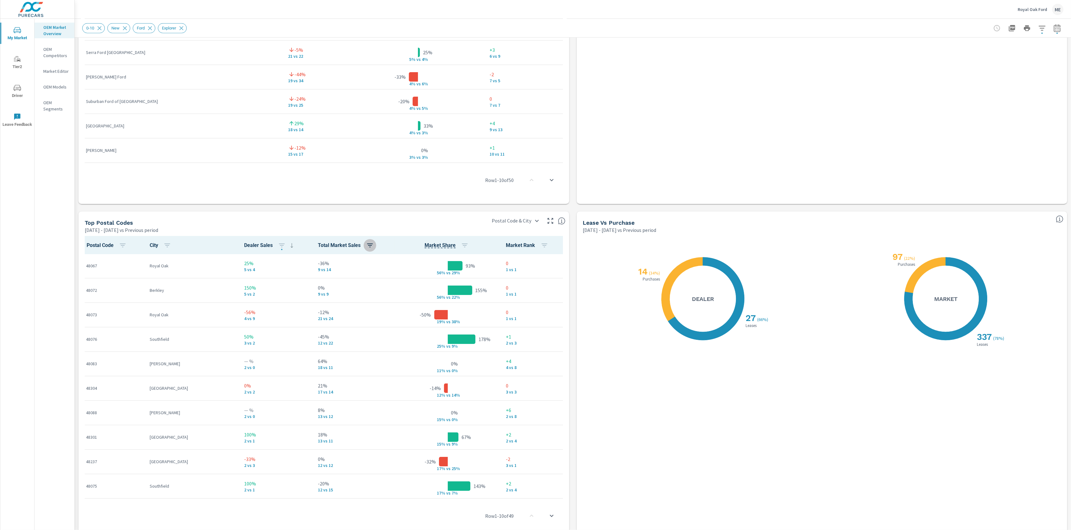
click at [366, 244] on icon "button" at bounding box center [370, 246] width 8 height 8
click at [308, 272] on p "ASC" at bounding box center [306, 272] width 8 height 6
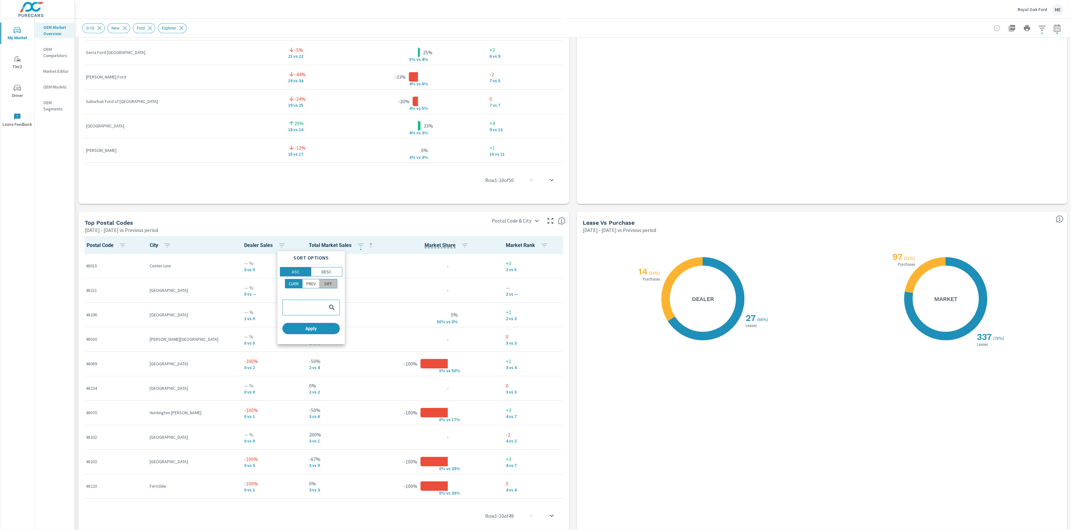
click at [330, 283] on p "DIFF" at bounding box center [329, 284] width 8 height 6
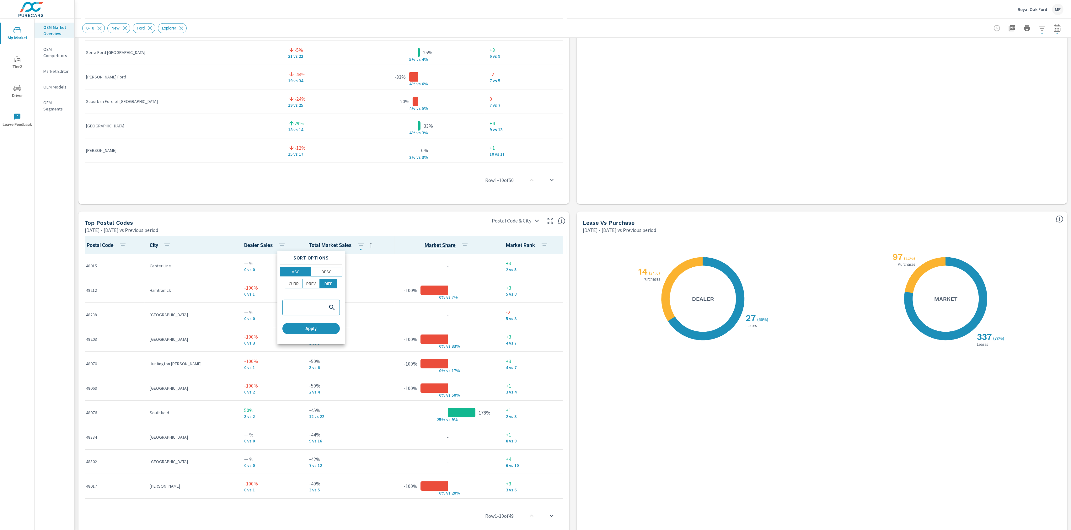
click at [278, 209] on div at bounding box center [535, 265] width 1071 height 530
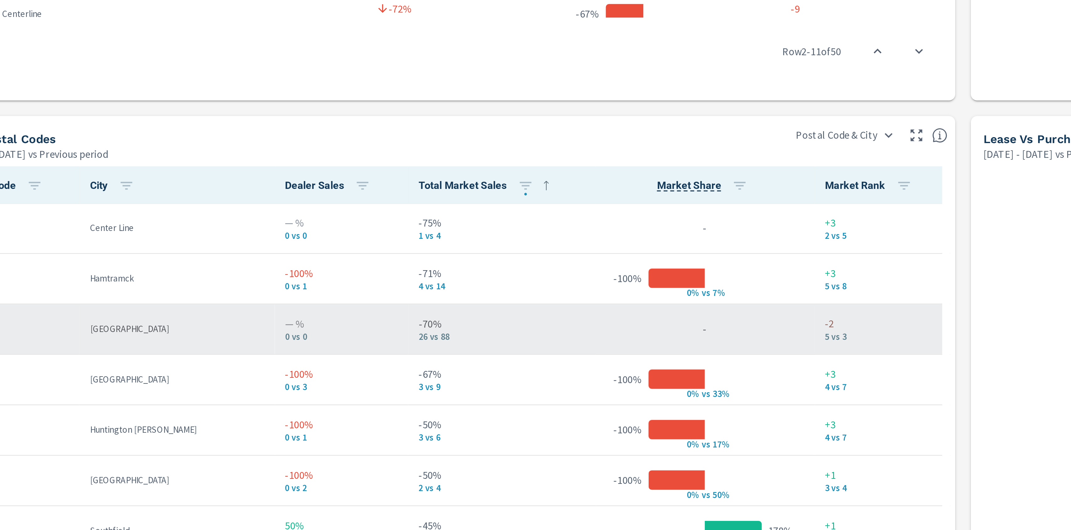
scroll to position [47, 0]
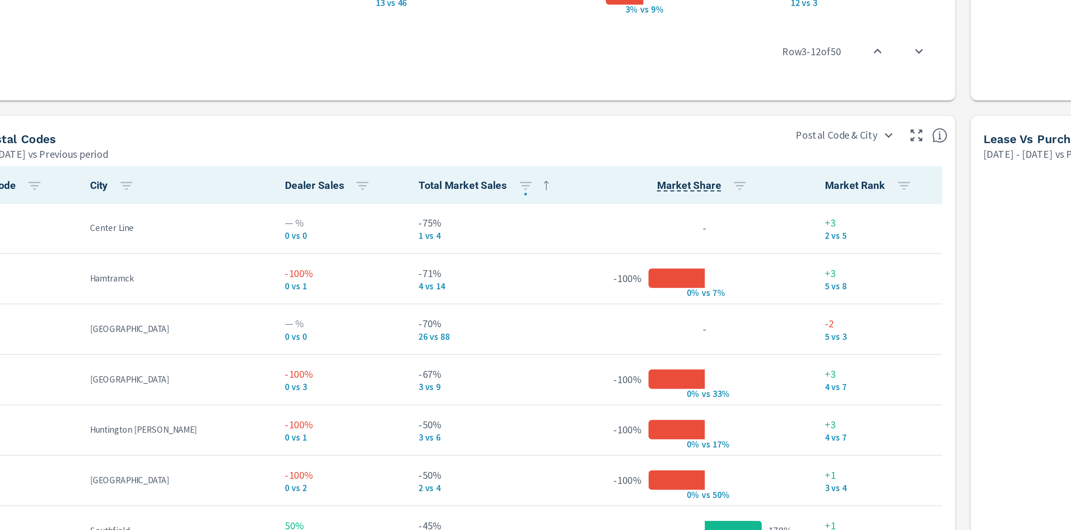
scroll to position [582, 0]
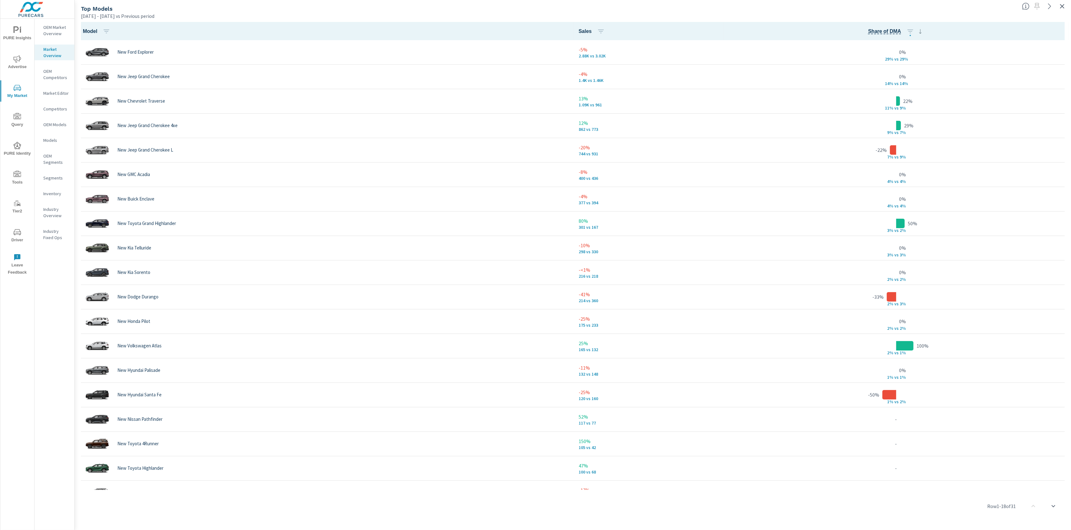
scroll to position [0, 0]
click at [1059, 4] on icon "button" at bounding box center [1063, 7] width 8 height 8
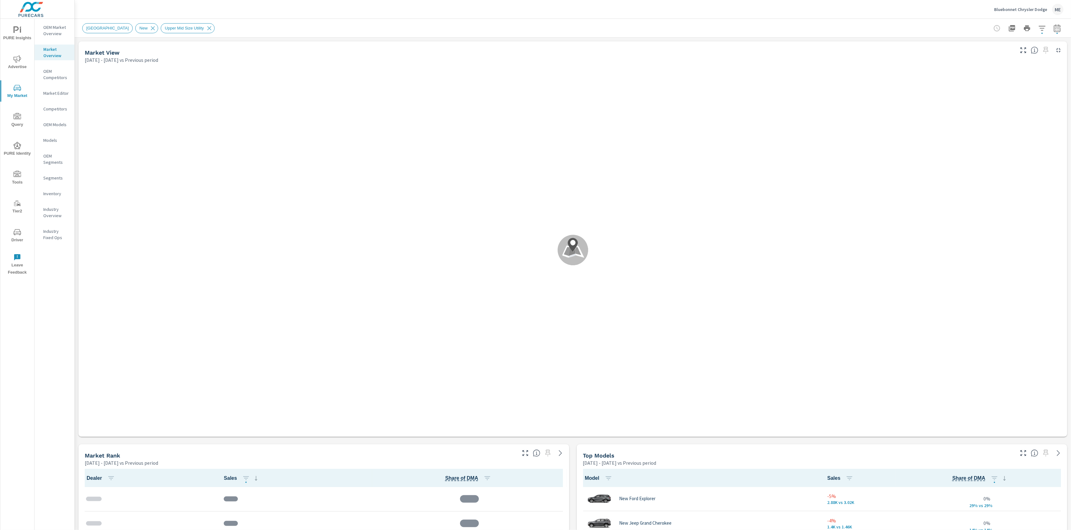
click at [873, 24] on div "DETROIT New Upper Mid Size Utility" at bounding box center [528, 28] width 893 height 10
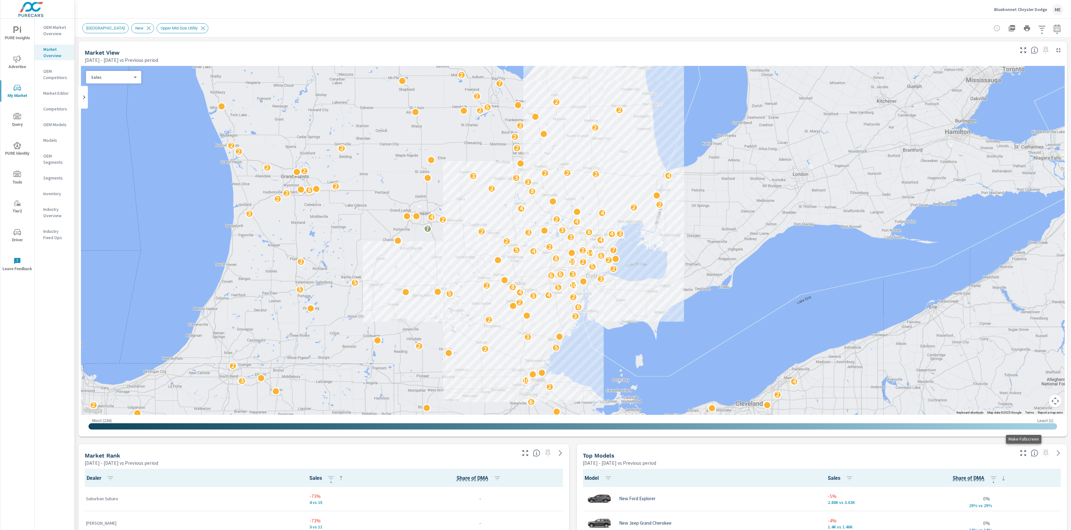
click at [1022, 456] on icon "button" at bounding box center [1024, 453] width 8 height 8
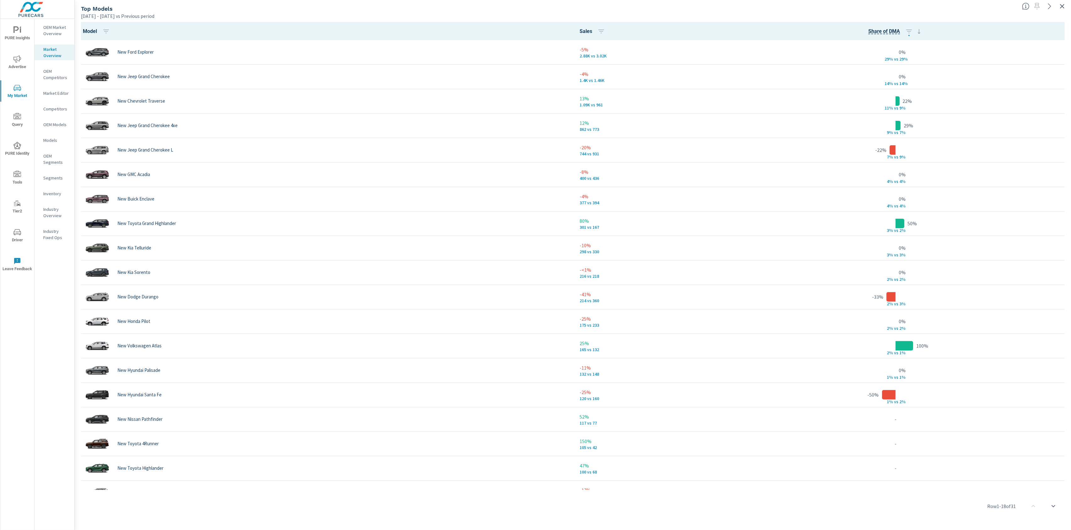
click at [719, 14] on div "[DATE] - [DATE] vs Previous period" at bounding box center [549, 16] width 936 height 8
